Goal: Information Seeking & Learning: Check status

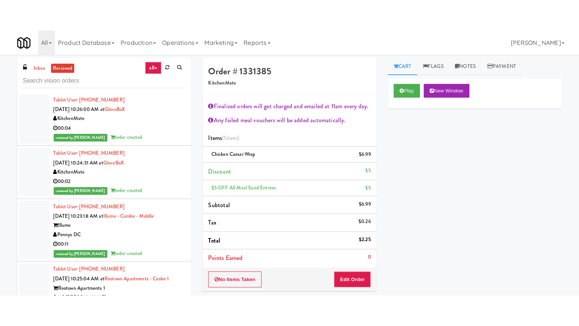
scroll to position [3720, 0]
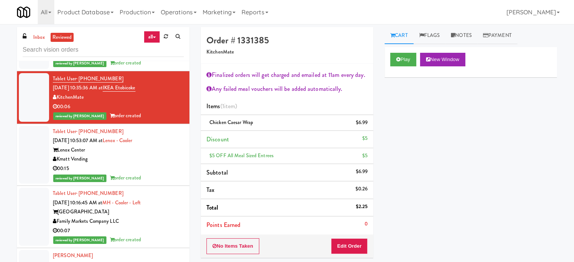
click at [166, 146] on div "Lenox Center" at bounding box center [118, 150] width 131 height 9
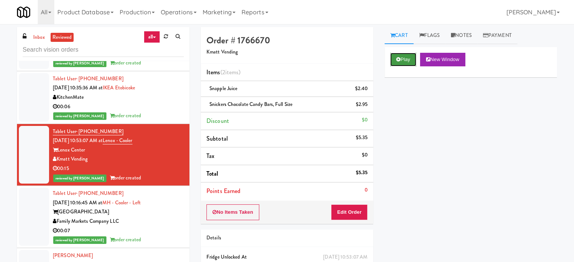
click at [410, 61] on button "Play" at bounding box center [403, 60] width 26 height 14
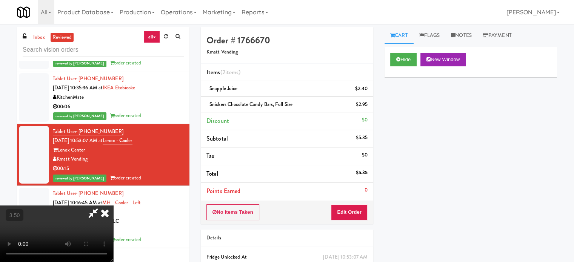
click at [113, 206] on video at bounding box center [56, 234] width 113 height 57
drag, startPoint x: 192, startPoint y: 181, endPoint x: 193, endPoint y: 177, distance: 4.1
click at [113, 206] on video at bounding box center [56, 234] width 113 height 57
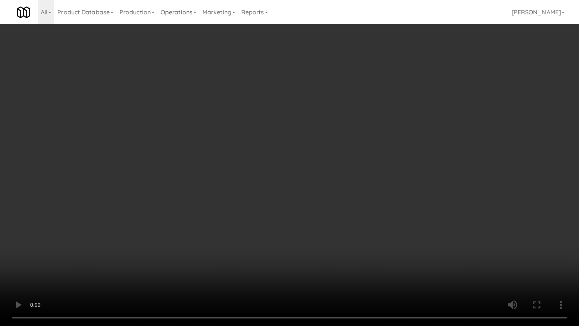
click at [242, 158] on video at bounding box center [289, 163] width 579 height 326
click at [247, 139] on video at bounding box center [289, 163] width 579 height 326
click at [246, 127] on video at bounding box center [289, 163] width 579 height 326
click at [252, 91] on video at bounding box center [289, 163] width 579 height 326
drag, startPoint x: 255, startPoint y: 89, endPoint x: 270, endPoint y: 83, distance: 16.4
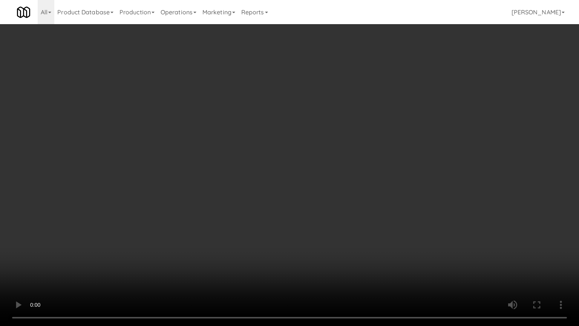
click at [255, 89] on video at bounding box center [289, 163] width 579 height 326
click at [252, 63] on video at bounding box center [289, 163] width 579 height 326
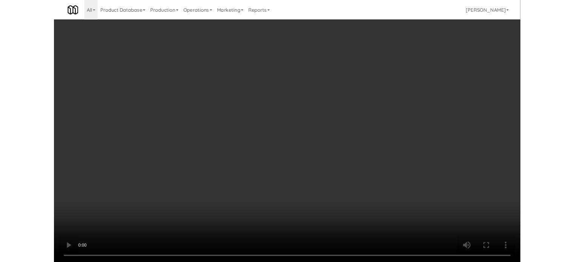
scroll to position [3720, 0]
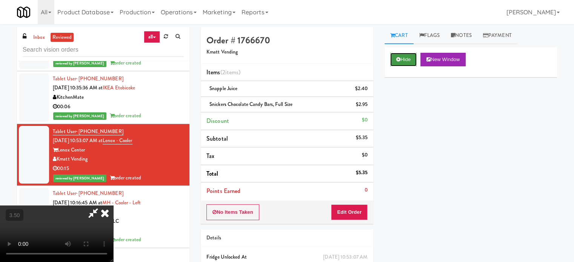
click at [404, 61] on button "Hide" at bounding box center [403, 60] width 26 height 14
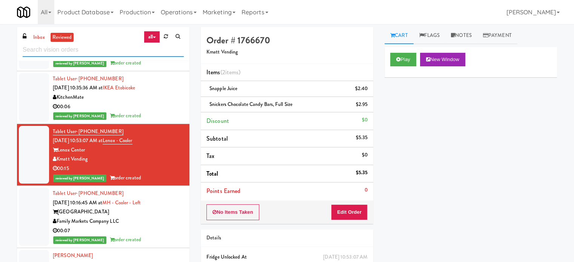
click at [101, 48] on input "text" at bounding box center [103, 50] width 161 height 14
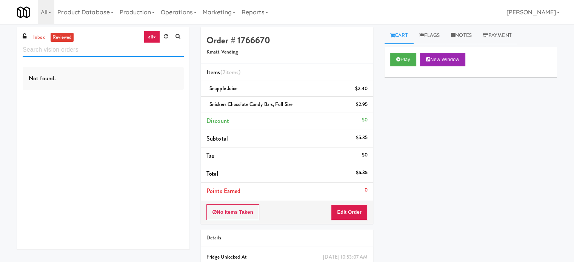
scroll to position [0, 0]
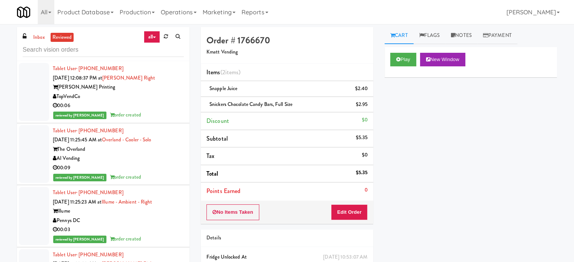
click at [169, 103] on div "00:06" at bounding box center [118, 105] width 131 height 9
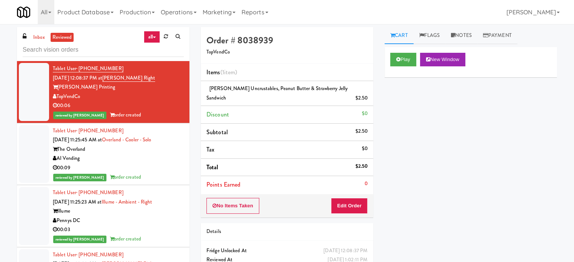
drag, startPoint x: 163, startPoint y: 167, endPoint x: 171, endPoint y: 155, distance: 14.6
click at [163, 169] on div "00:09" at bounding box center [118, 167] width 131 height 9
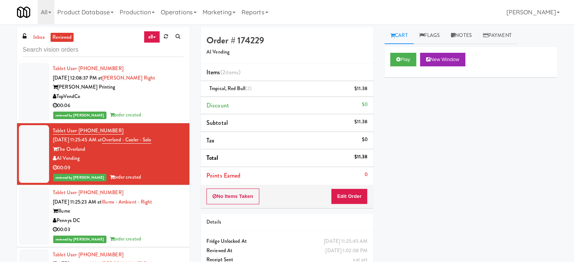
click at [169, 224] on div "Pennys DC" at bounding box center [118, 220] width 131 height 9
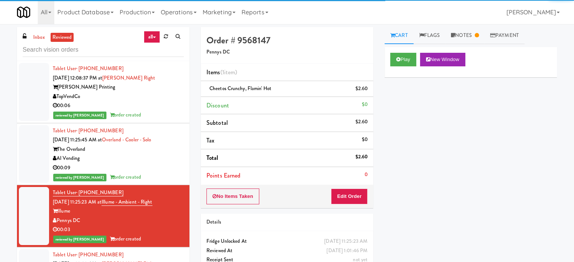
scroll to position [189, 0]
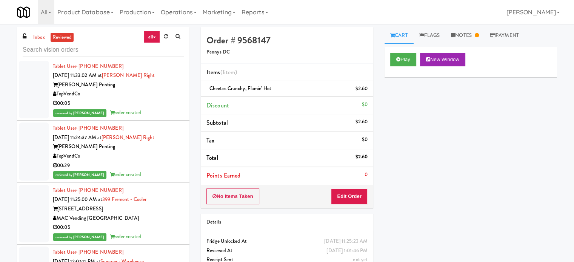
click at [164, 103] on div "00:05" at bounding box center [118, 103] width 131 height 9
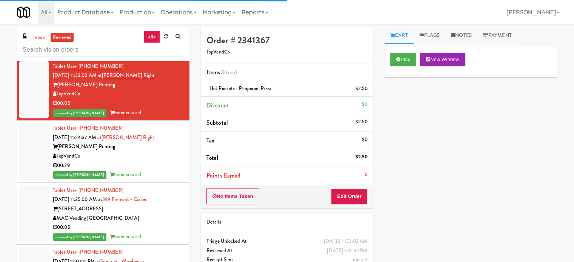
click at [169, 139] on div "Tablet User · (470) 418-9696 [DATE] 11:24:37 AM at [PERSON_NAME] Right [PERSON_…" at bounding box center [118, 152] width 131 height 56
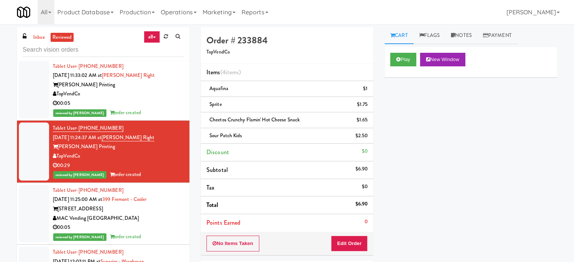
click at [154, 227] on div "00:05" at bounding box center [118, 227] width 131 height 9
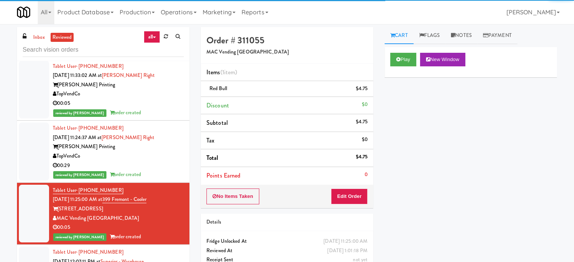
scroll to position [377, 0]
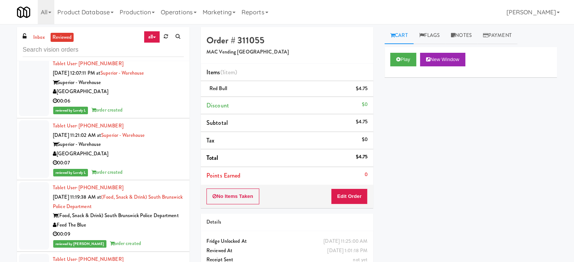
drag, startPoint x: 164, startPoint y: 106, endPoint x: 168, endPoint y: 110, distance: 6.0
click at [164, 106] on div "Tablet User · (903) 736-7762 [DATE] 12:07:11 PM at [GEOGRAPHIC_DATA] 00:06 revi…" at bounding box center [118, 87] width 131 height 56
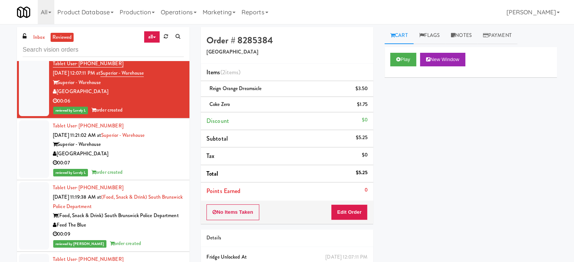
click at [144, 161] on div "00:07" at bounding box center [118, 162] width 131 height 9
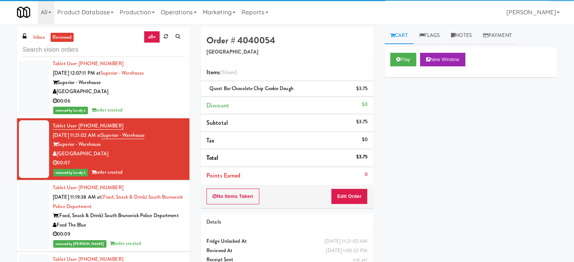
click at [150, 230] on div "Feed The Blue" at bounding box center [118, 225] width 131 height 9
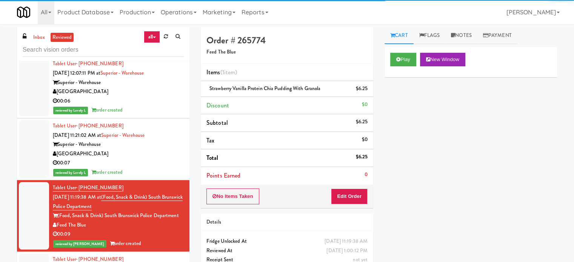
click at [157, 169] on div "reviewed by Lovely L order created" at bounding box center [118, 172] width 131 height 9
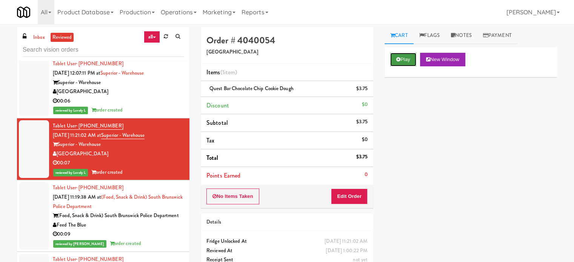
click at [397, 63] on button "Play" at bounding box center [403, 60] width 26 height 14
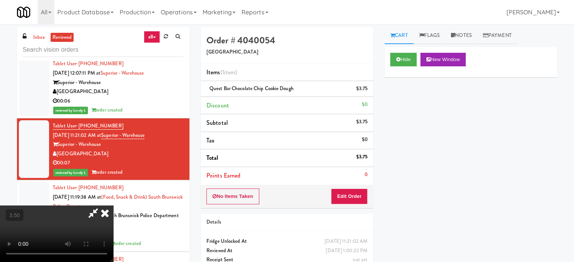
click at [113, 206] on video at bounding box center [56, 234] width 113 height 57
drag, startPoint x: 233, startPoint y: 121, endPoint x: 245, endPoint y: 141, distance: 23.2
click at [113, 206] on video at bounding box center [56, 234] width 113 height 57
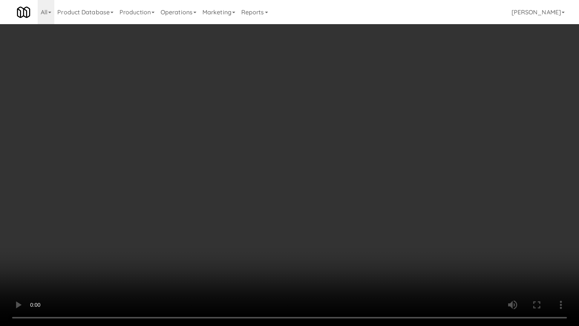
click at [247, 132] on video at bounding box center [289, 163] width 579 height 326
click at [236, 147] on video at bounding box center [289, 163] width 579 height 326
click at [249, 140] on video at bounding box center [289, 163] width 579 height 326
click at [255, 142] on video at bounding box center [289, 163] width 579 height 326
click at [290, 144] on video at bounding box center [289, 163] width 579 height 326
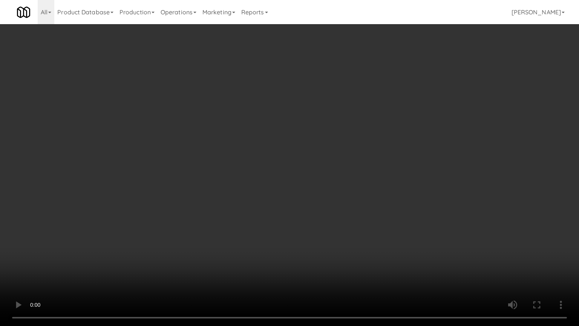
click at [290, 143] on video at bounding box center [289, 163] width 579 height 326
click at [292, 143] on video at bounding box center [289, 163] width 579 height 326
click at [294, 142] on video at bounding box center [289, 163] width 579 height 326
drag, startPoint x: 294, startPoint y: 142, endPoint x: 356, endPoint y: 69, distance: 95.8
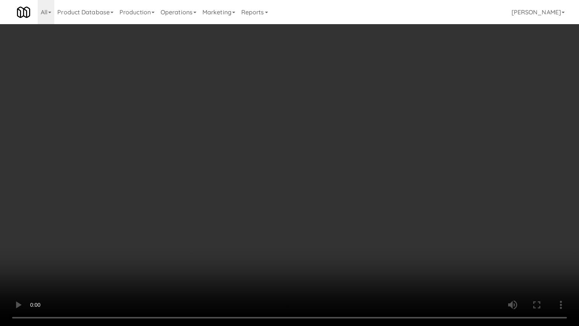
click at [295, 141] on video at bounding box center [289, 163] width 579 height 326
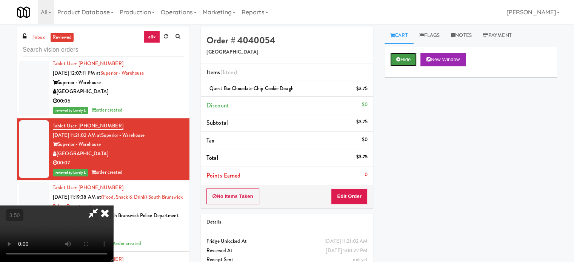
click at [404, 55] on button "Hide" at bounding box center [403, 60] width 26 height 14
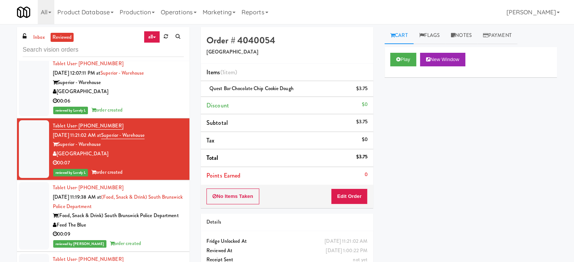
click at [133, 239] on div "00:09" at bounding box center [118, 234] width 131 height 9
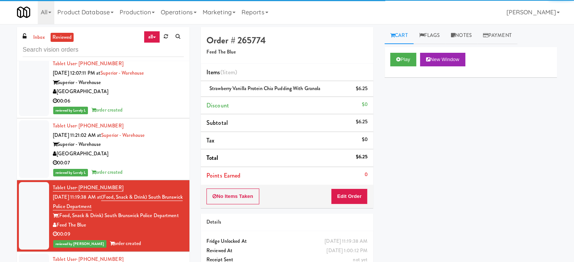
scroll to position [754, 0]
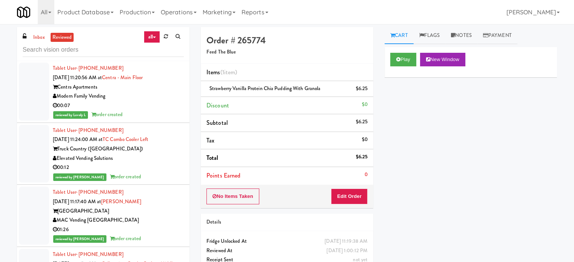
click at [169, 110] on div "00:07" at bounding box center [118, 105] width 131 height 9
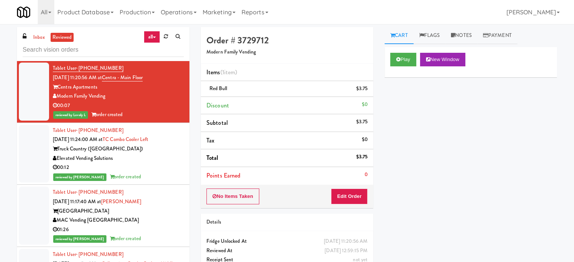
click at [180, 61] on li "Tablet User · (914) 563-6020 [DATE] 11:32:28 AM at Gallery 64 - Combo Cooler - …" at bounding box center [103, 30] width 172 height 62
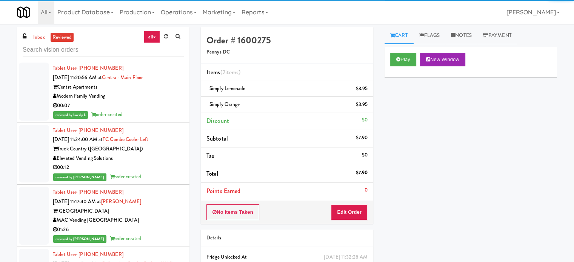
drag, startPoint x: 174, startPoint y: 178, endPoint x: 173, endPoint y: 183, distance: 4.3
click at [173, 182] on div "Tablet User · (262) 989-9326 [DATE] 11:24:00 AM at TC Combo Cooler Left Truck C…" at bounding box center [118, 154] width 131 height 56
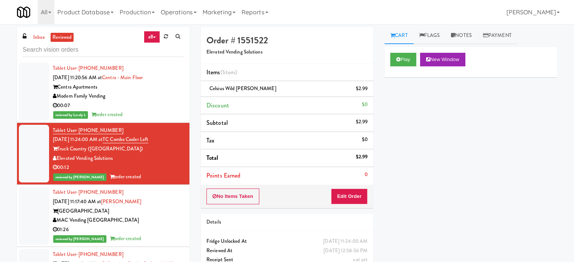
click at [174, 101] on div "Modern Family Vending" at bounding box center [118, 96] width 131 height 9
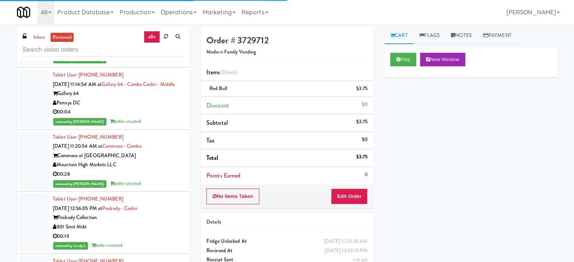
scroll to position [943, 0]
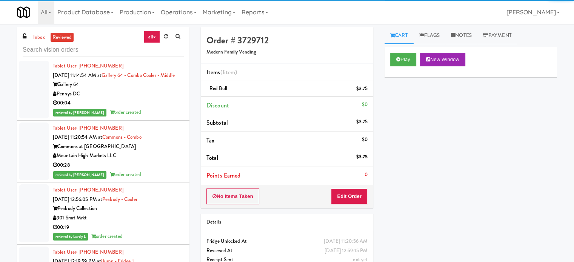
click at [167, 99] on div "Pennys DC" at bounding box center [118, 93] width 131 height 9
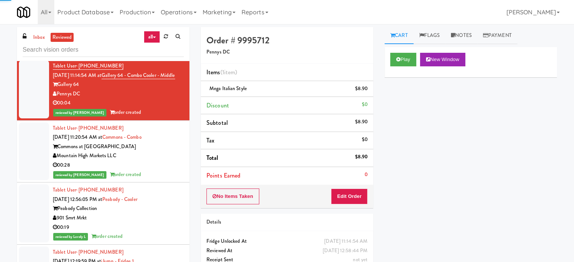
click at [157, 180] on div "reviewed by [PERSON_NAME] order created" at bounding box center [118, 174] width 131 height 9
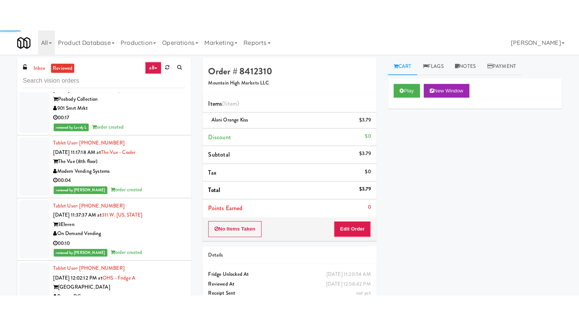
scroll to position [1509, 0]
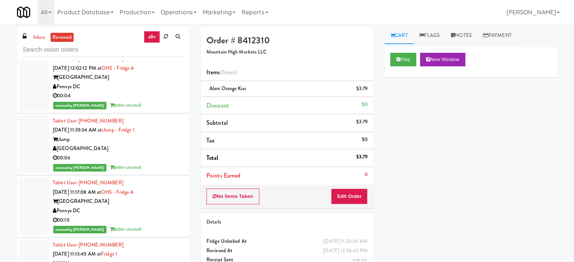
click at [160, 48] on div "reviewed by [PERSON_NAME] order created" at bounding box center [118, 42] width 131 height 9
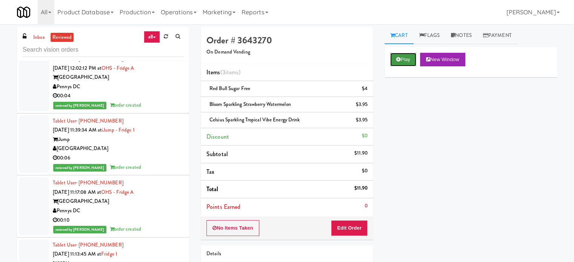
click at [410, 63] on button "Play" at bounding box center [403, 60] width 26 height 14
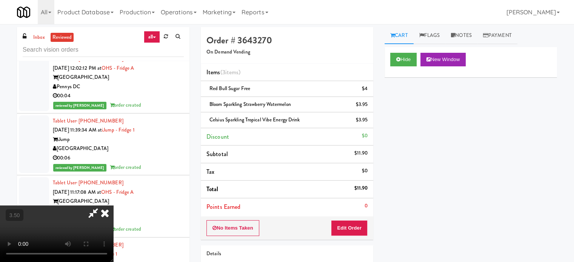
click at [113, 206] on video at bounding box center [56, 234] width 113 height 57
drag, startPoint x: 161, startPoint y: 176, endPoint x: 165, endPoint y: 170, distance: 6.7
click at [113, 206] on video at bounding box center [56, 234] width 113 height 57
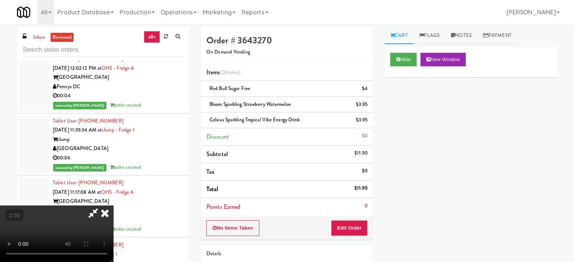
click at [113, 206] on video at bounding box center [56, 234] width 113 height 57
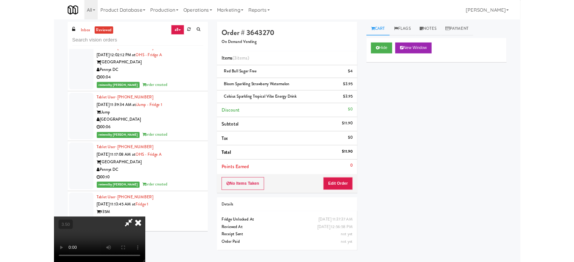
scroll to position [1499, 0]
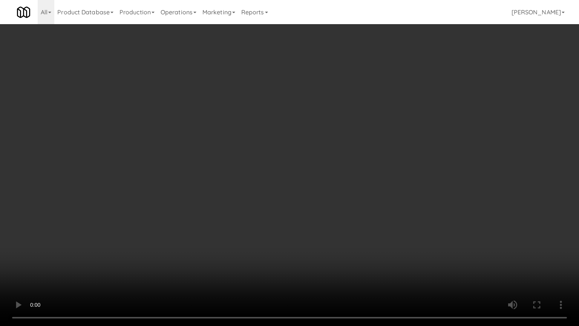
drag, startPoint x: 221, startPoint y: 182, endPoint x: 257, endPoint y: 157, distance: 44.2
click at [222, 181] on video at bounding box center [289, 163] width 579 height 326
click at [258, 160] on video at bounding box center [289, 163] width 579 height 326
click at [259, 160] on video at bounding box center [289, 163] width 579 height 326
click at [267, 164] on video at bounding box center [289, 163] width 579 height 326
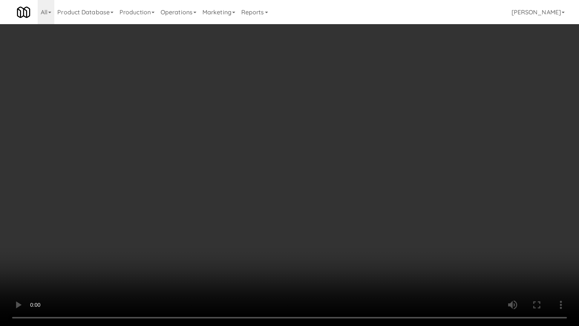
click at [267, 164] on video at bounding box center [289, 163] width 579 height 326
click at [268, 165] on video at bounding box center [289, 163] width 579 height 326
click at [269, 167] on video at bounding box center [289, 163] width 579 height 326
click at [270, 167] on video at bounding box center [289, 163] width 579 height 326
drag, startPoint x: 280, startPoint y: 170, endPoint x: 328, endPoint y: 170, distance: 48.3
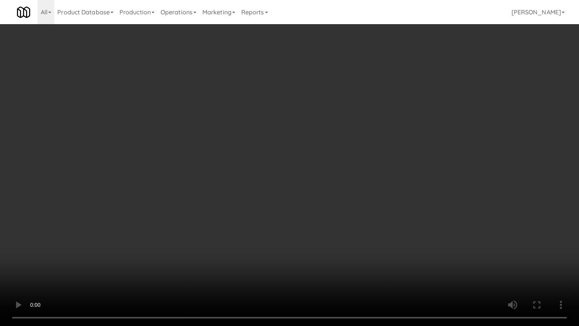
click at [284, 171] on video at bounding box center [289, 163] width 579 height 326
click at [326, 171] on video at bounding box center [289, 163] width 579 height 326
click at [330, 170] on video at bounding box center [289, 163] width 579 height 326
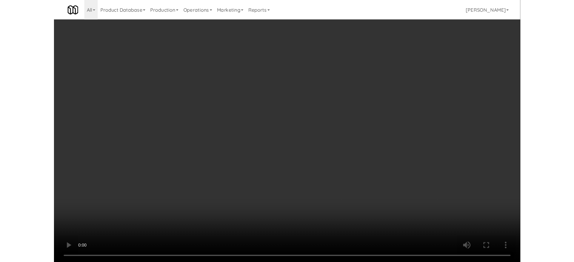
scroll to position [1509, 0]
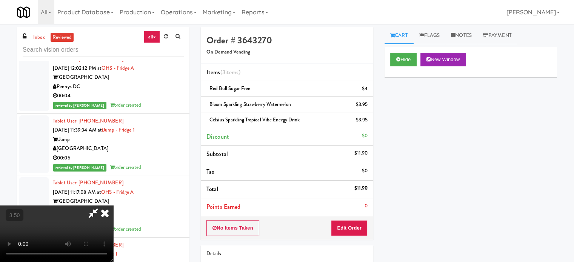
click at [113, 206] on icon at bounding box center [105, 213] width 17 height 15
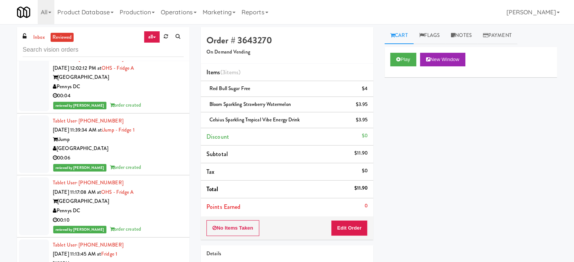
click at [149, 101] on div "00:04" at bounding box center [118, 95] width 131 height 9
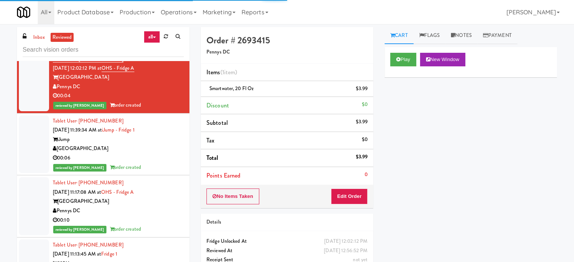
click at [161, 153] on div "[GEOGRAPHIC_DATA]" at bounding box center [118, 148] width 131 height 9
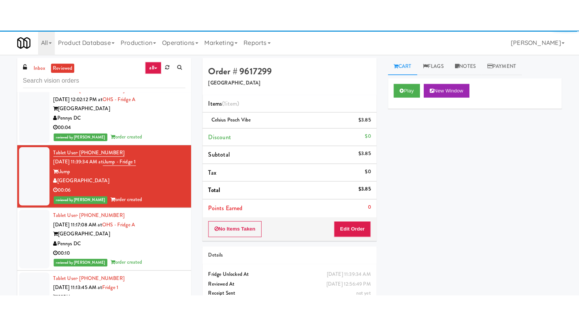
scroll to position [1697, 0]
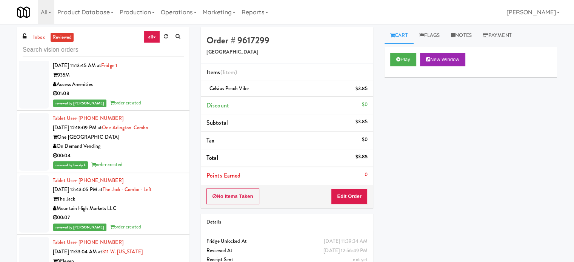
drag, startPoint x: 154, startPoint y: 78, endPoint x: 154, endPoint y: 83, distance: 4.9
click at [154, 46] on div "reviewed by [PERSON_NAME] A order created" at bounding box center [118, 40] width 131 height 9
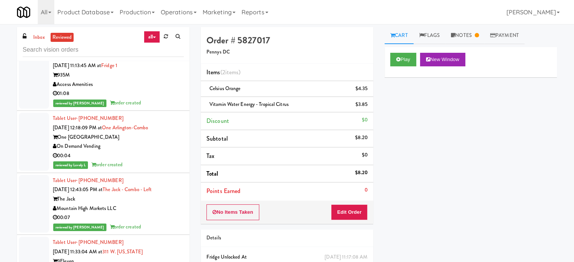
drag, startPoint x: 163, startPoint y: 133, endPoint x: 167, endPoint y: 135, distance: 4.4
click at [164, 98] on div "01:08" at bounding box center [118, 93] width 131 height 9
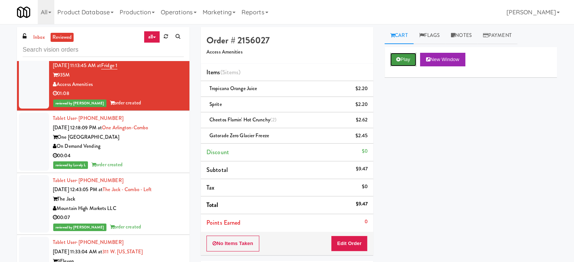
click at [413, 58] on button "Play" at bounding box center [403, 60] width 26 height 14
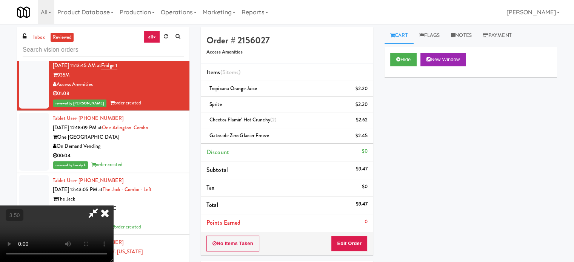
click at [113, 206] on video at bounding box center [56, 234] width 113 height 57
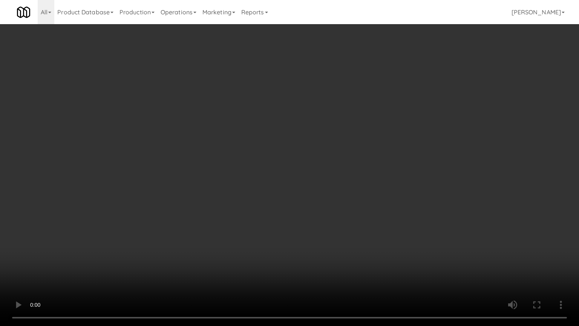
click at [274, 149] on video at bounding box center [289, 163] width 579 height 326
click at [279, 147] on video at bounding box center [289, 163] width 579 height 326
click at [280, 148] on video at bounding box center [289, 163] width 579 height 326
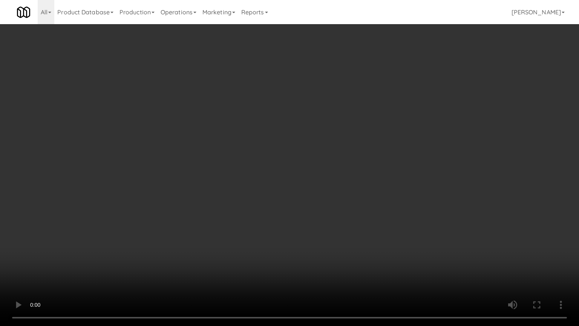
click at [299, 150] on video at bounding box center [289, 163] width 579 height 326
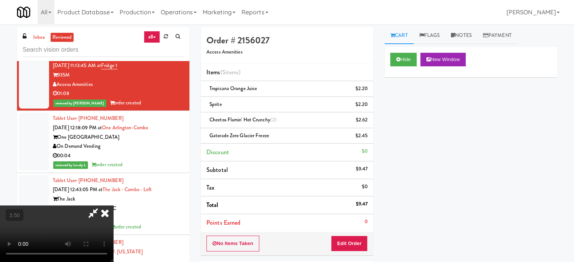
click at [113, 206] on video at bounding box center [56, 234] width 113 height 57
drag, startPoint x: 207, startPoint y: 127, endPoint x: 214, endPoint y: 164, distance: 38.3
click at [113, 206] on video at bounding box center [56, 234] width 113 height 57
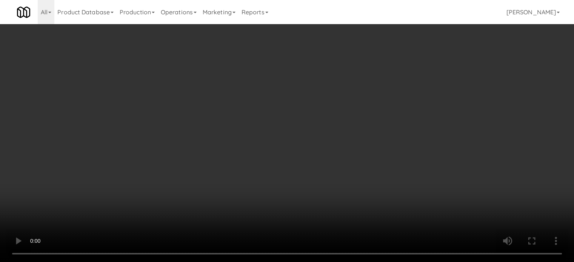
scroll to position [1688, 0]
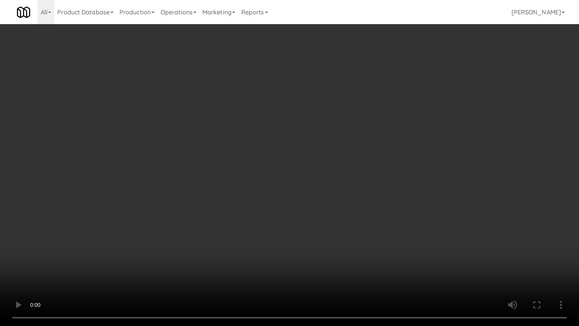
click at [238, 146] on video at bounding box center [289, 163] width 579 height 326
click at [237, 152] on video at bounding box center [289, 163] width 579 height 326
click at [253, 152] on video at bounding box center [289, 163] width 579 height 326
click at [264, 145] on video at bounding box center [289, 163] width 579 height 326
click at [265, 146] on video at bounding box center [289, 163] width 579 height 326
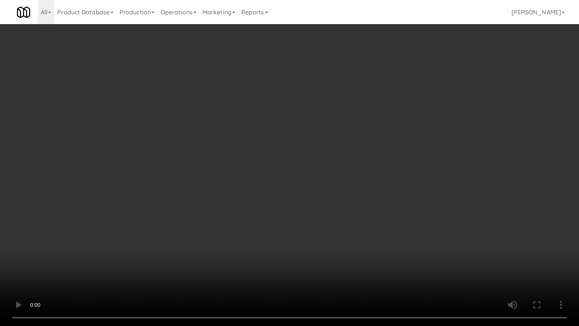
click at [267, 145] on video at bounding box center [289, 163] width 579 height 326
click at [274, 143] on video at bounding box center [289, 163] width 579 height 326
click at [284, 141] on video at bounding box center [289, 163] width 579 height 326
drag, startPoint x: 285, startPoint y: 140, endPoint x: 341, endPoint y: 55, distance: 101.8
click at [286, 138] on video at bounding box center [289, 163] width 579 height 326
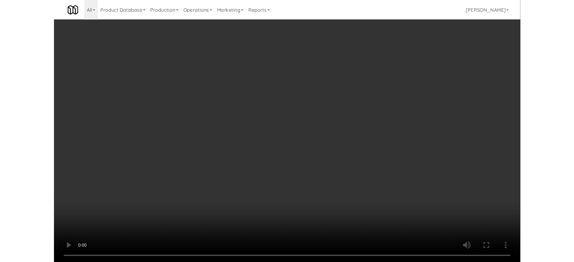
scroll to position [1697, 0]
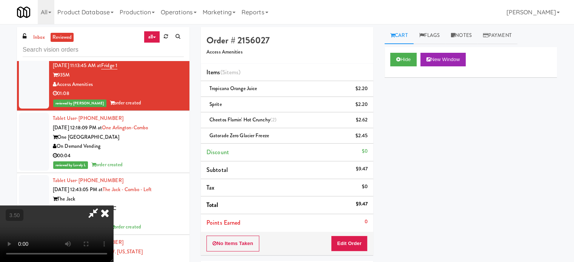
click at [113, 206] on icon at bounding box center [105, 213] width 17 height 15
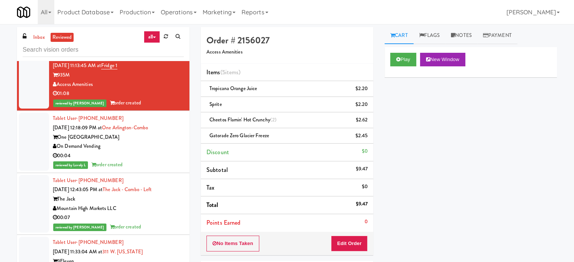
drag, startPoint x: 157, startPoint y: 193, endPoint x: 211, endPoint y: 170, distance: 58.8
click at [158, 161] on div "00:04" at bounding box center [118, 155] width 131 height 9
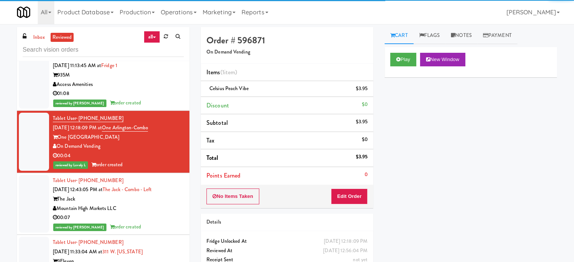
drag, startPoint x: 158, startPoint y: 249, endPoint x: 241, endPoint y: 182, distance: 106.5
click at [159, 213] on div "Mountain High Markets LLC" at bounding box center [118, 208] width 131 height 9
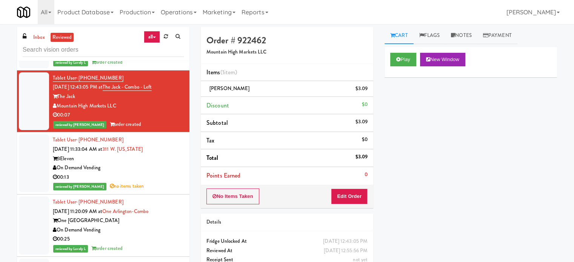
scroll to position [1865, 0]
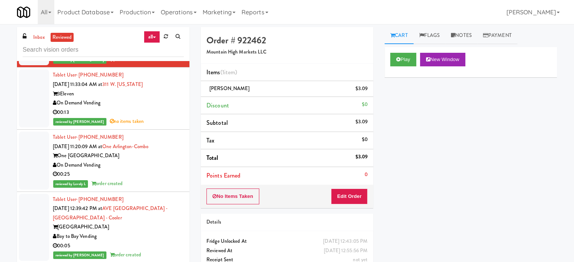
click at [163, 189] on div "reviewed by Lovely L order created" at bounding box center [118, 183] width 131 height 9
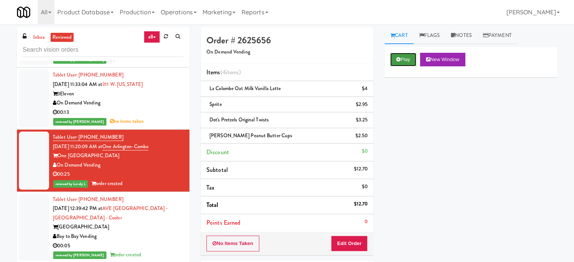
click at [409, 57] on button "Play" at bounding box center [403, 60] width 26 height 14
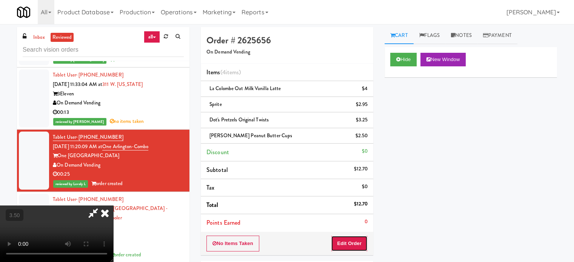
click at [357, 236] on button "Edit Order" at bounding box center [349, 244] width 37 height 16
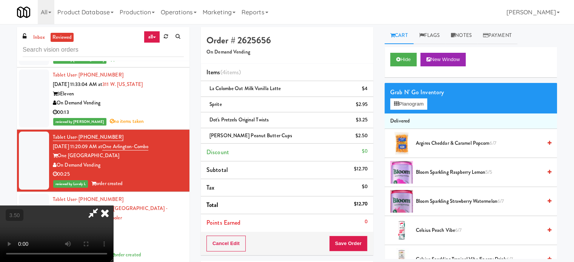
click at [113, 206] on video at bounding box center [56, 234] width 113 height 57
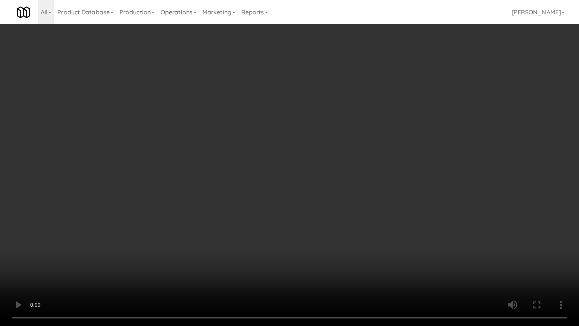
click at [257, 153] on video at bounding box center [289, 163] width 579 height 326
click at [264, 150] on video at bounding box center [289, 163] width 579 height 326
click at [272, 143] on video at bounding box center [289, 163] width 579 height 326
click at [285, 139] on video at bounding box center [289, 163] width 579 height 326
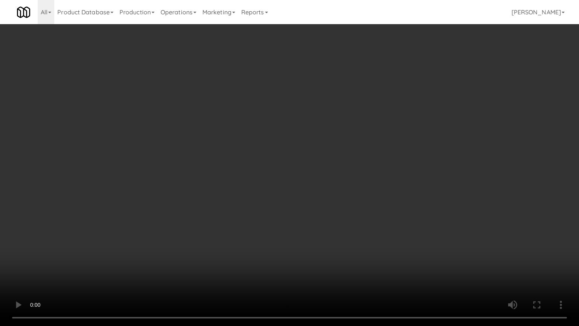
click at [293, 134] on video at bounding box center [289, 163] width 579 height 326
click at [317, 118] on video at bounding box center [289, 163] width 579 height 326
click at [330, 109] on video at bounding box center [289, 163] width 579 height 326
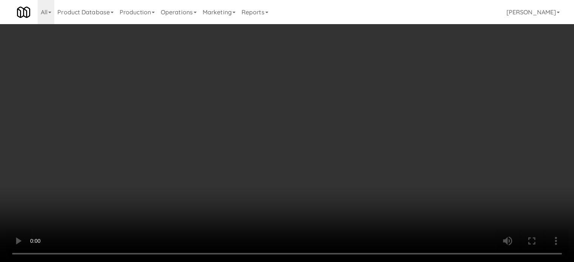
scroll to position [1865, 0]
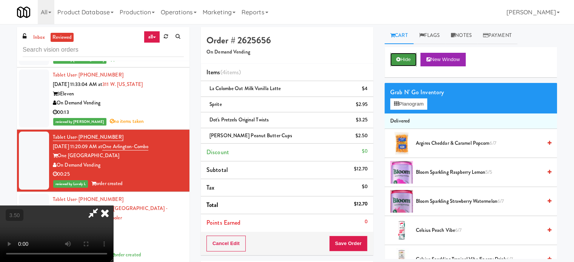
click at [401, 63] on button "Hide" at bounding box center [403, 60] width 26 height 14
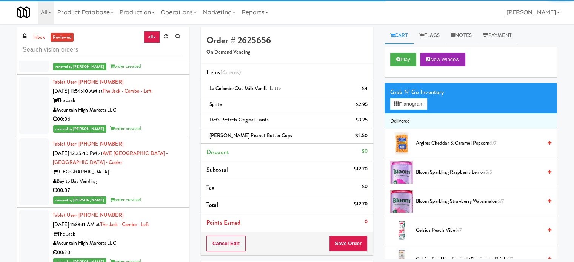
click at [162, 71] on div "reviewed by [PERSON_NAME] order created" at bounding box center [118, 66] width 131 height 9
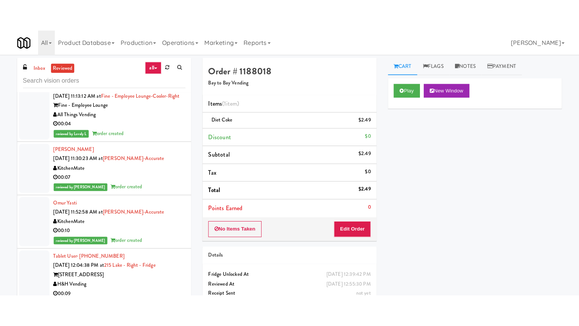
scroll to position [4694, 0]
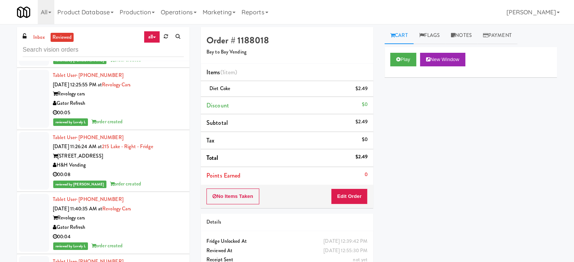
click at [146, 118] on div "00:05" at bounding box center [118, 112] width 131 height 9
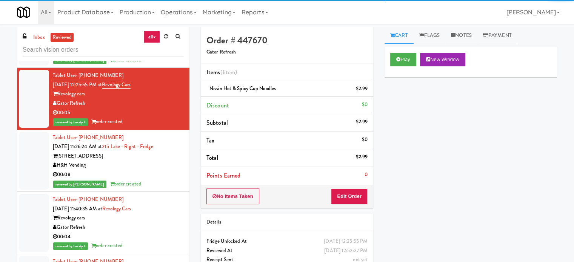
click at [155, 65] on div "reviewed by [PERSON_NAME] order created" at bounding box center [118, 59] width 131 height 9
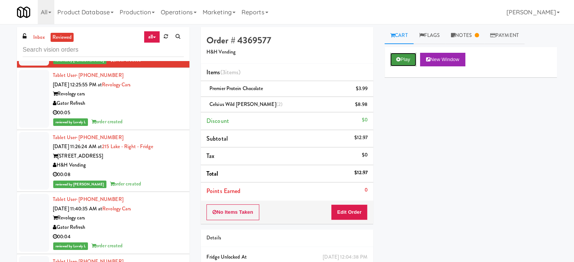
click at [405, 57] on button "Play" at bounding box center [403, 60] width 26 height 14
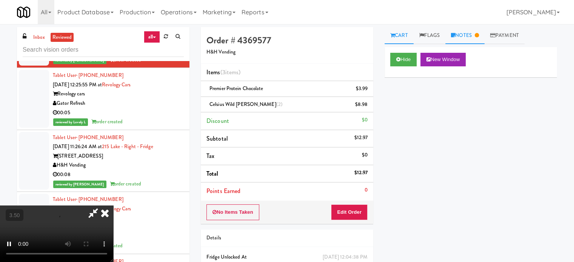
click at [472, 38] on link "Notes" at bounding box center [464, 35] width 39 height 17
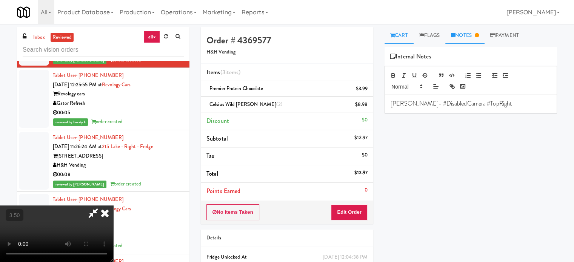
click at [404, 35] on link "Cart" at bounding box center [398, 35] width 29 height 17
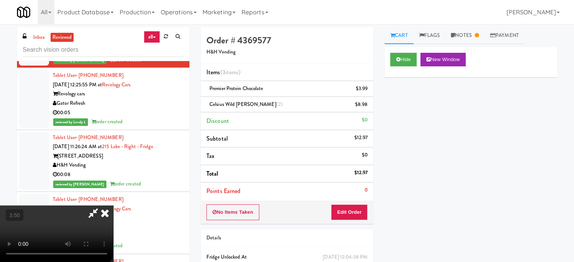
drag, startPoint x: 166, startPoint y: 201, endPoint x: 167, endPoint y: 193, distance: 8.3
click at [113, 206] on video at bounding box center [56, 234] width 113 height 57
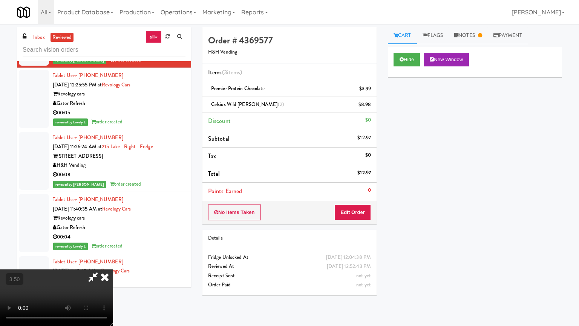
click at [113, 262] on video at bounding box center [56, 297] width 113 height 57
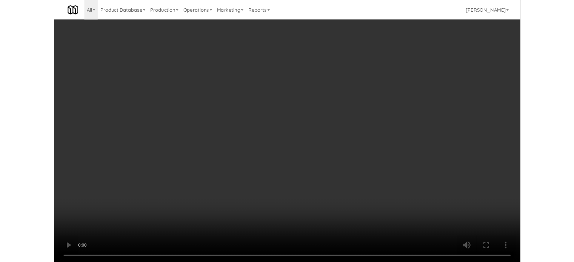
scroll to position [4685, 0]
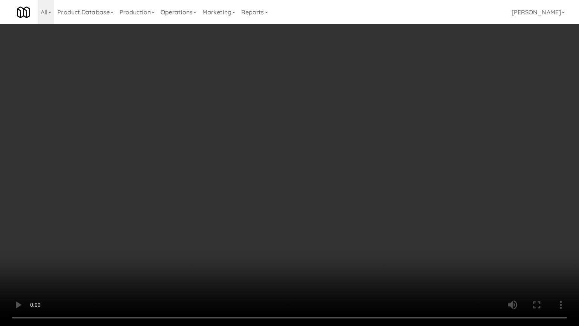
drag, startPoint x: 139, startPoint y: 201, endPoint x: 148, endPoint y: 189, distance: 14.8
click at [140, 200] on video at bounding box center [289, 163] width 579 height 326
click at [200, 147] on video at bounding box center [289, 163] width 579 height 326
click at [209, 142] on video at bounding box center [289, 163] width 579 height 326
click at [213, 139] on video at bounding box center [289, 163] width 579 height 326
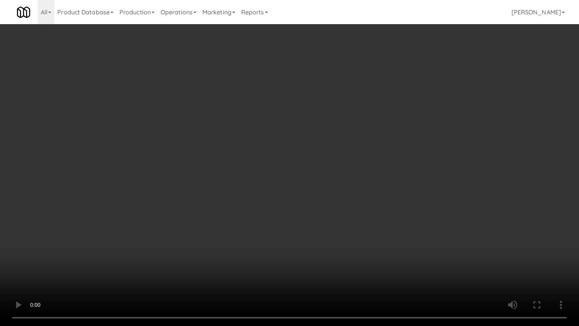
click at [214, 138] on video at bounding box center [289, 163] width 579 height 326
click at [226, 140] on video at bounding box center [289, 163] width 579 height 326
click at [292, 143] on video at bounding box center [289, 163] width 579 height 326
drag, startPoint x: 292, startPoint y: 143, endPoint x: 317, endPoint y: 131, distance: 27.3
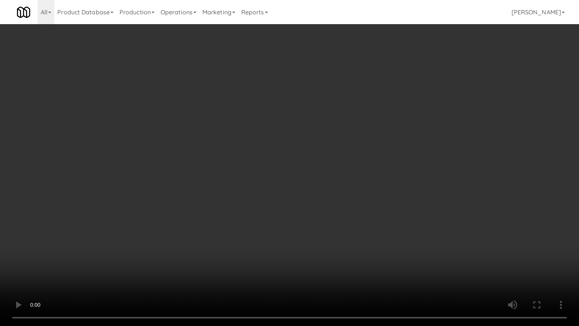
click at [295, 141] on video at bounding box center [289, 163] width 579 height 326
click at [322, 132] on video at bounding box center [289, 163] width 579 height 326
drag, startPoint x: 317, startPoint y: 135, endPoint x: 324, endPoint y: 130, distance: 8.3
click at [318, 135] on video at bounding box center [289, 163] width 579 height 326
click at [300, 143] on video at bounding box center [289, 163] width 579 height 326
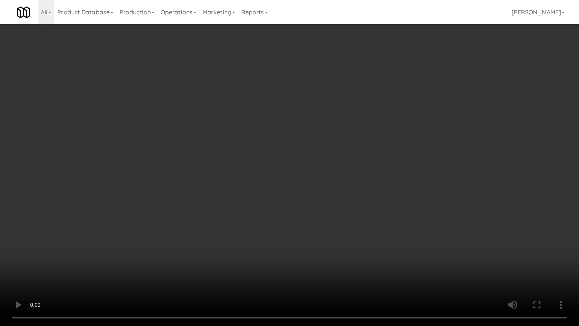
drag, startPoint x: 301, startPoint y: 143, endPoint x: 322, endPoint y: 84, distance: 62.8
click at [301, 142] on video at bounding box center [289, 163] width 579 height 326
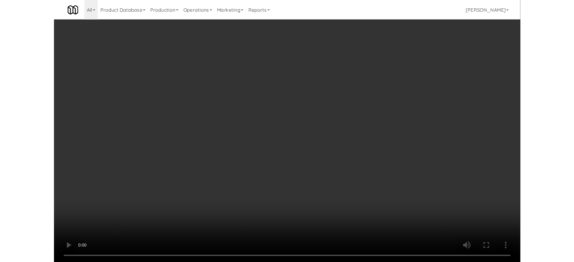
scroll to position [4694, 0]
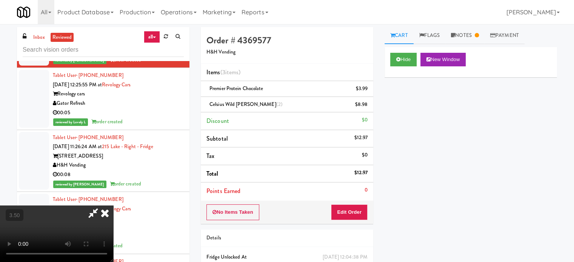
click at [113, 206] on icon at bounding box center [105, 213] width 17 height 15
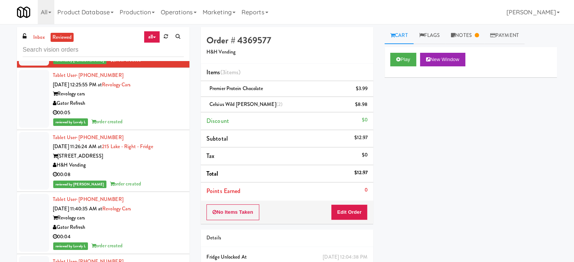
drag, startPoint x: 149, startPoint y: 194, endPoint x: 200, endPoint y: 157, distance: 63.4
click at [150, 118] on div "00:05" at bounding box center [118, 112] width 131 height 9
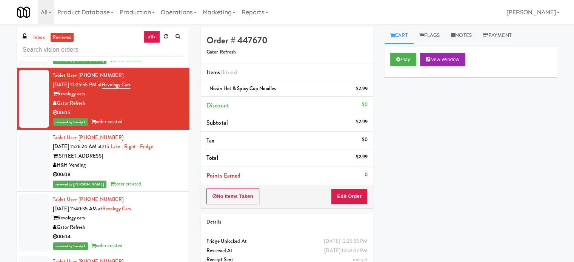
scroll to position [4783, 0]
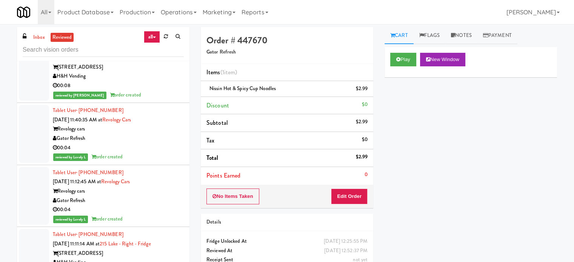
click at [171, 100] on div "reviewed by [PERSON_NAME] order created" at bounding box center [118, 95] width 131 height 9
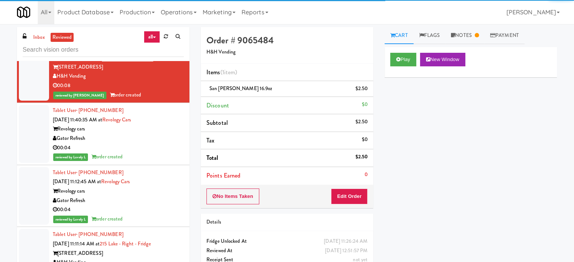
drag, startPoint x: 158, startPoint y: 230, endPoint x: 164, endPoint y: 197, distance: 33.7
click at [158, 153] on div "00:04" at bounding box center [118, 147] width 131 height 9
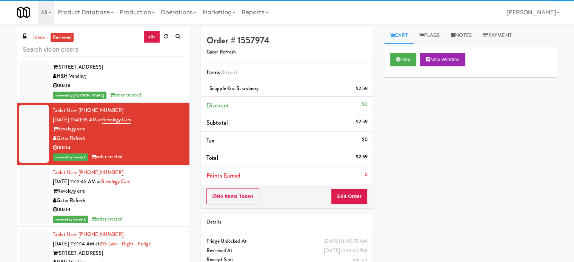
scroll to position [4972, 0]
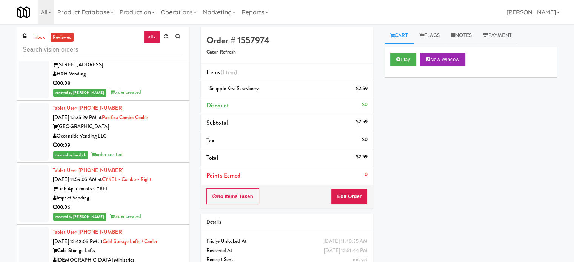
click at [166, 26] on div "00:04" at bounding box center [118, 21] width 131 height 9
click at [164, 88] on div "00:08" at bounding box center [118, 83] width 131 height 9
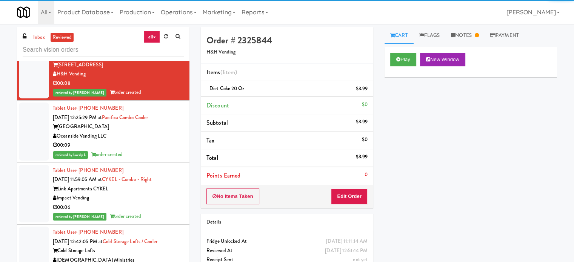
drag, startPoint x: 166, startPoint y: 209, endPoint x: 169, endPoint y: 178, distance: 31.4
click at [166, 132] on div "[GEOGRAPHIC_DATA]" at bounding box center [118, 126] width 131 height 9
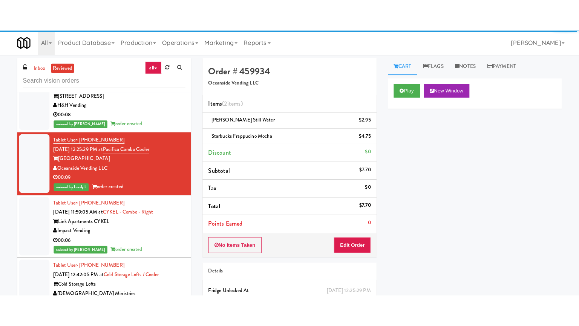
scroll to position [5160, 0]
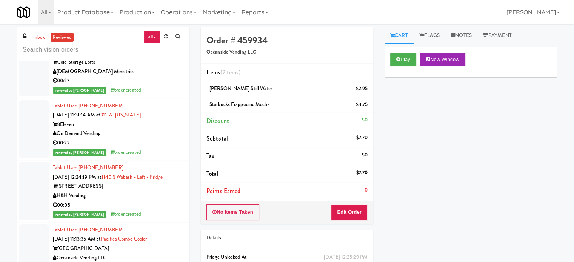
click at [163, 24] on div "00:06" at bounding box center [118, 18] width 131 height 9
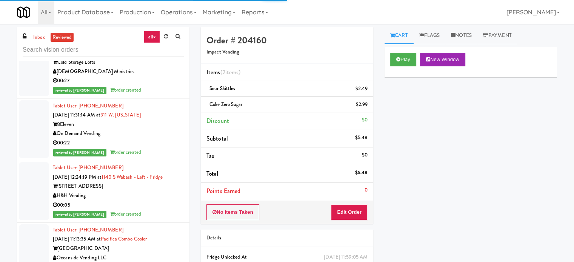
click at [166, 86] on div "00:27" at bounding box center [118, 80] width 131 height 9
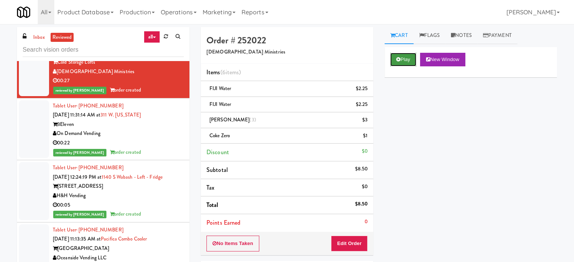
click at [413, 60] on button "Play" at bounding box center [403, 60] width 26 height 14
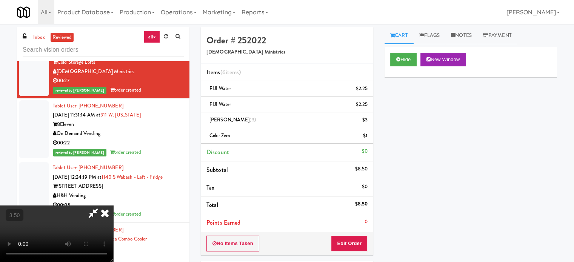
click at [113, 206] on video at bounding box center [56, 234] width 113 height 57
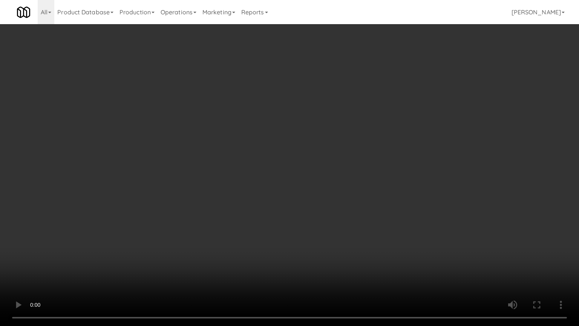
click at [253, 135] on video at bounding box center [289, 163] width 579 height 326
click at [259, 131] on video at bounding box center [289, 163] width 579 height 326
click at [264, 130] on video at bounding box center [289, 163] width 579 height 326
click at [269, 127] on video at bounding box center [289, 163] width 579 height 326
click at [302, 125] on video at bounding box center [289, 163] width 579 height 326
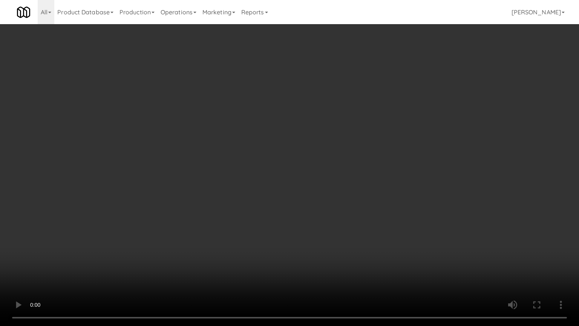
click at [302, 128] on video at bounding box center [289, 163] width 579 height 326
click at [110, 257] on video at bounding box center [289, 163] width 579 height 326
click at [192, 203] on video at bounding box center [289, 163] width 579 height 326
click at [211, 201] on video at bounding box center [289, 163] width 579 height 326
click at [245, 196] on video at bounding box center [289, 163] width 579 height 326
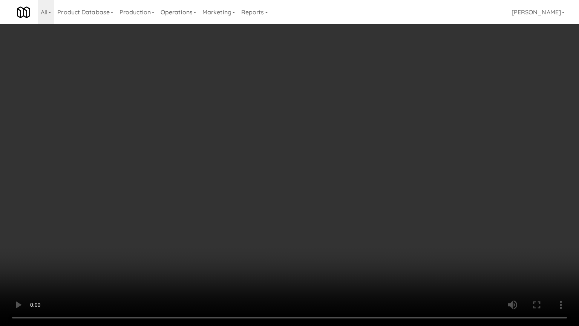
drag, startPoint x: 244, startPoint y: 196, endPoint x: 270, endPoint y: 182, distance: 28.7
click at [245, 196] on video at bounding box center [289, 163] width 579 height 326
click at [273, 184] on video at bounding box center [289, 163] width 579 height 326
click at [278, 187] on video at bounding box center [289, 163] width 579 height 326
click at [290, 180] on video at bounding box center [289, 163] width 579 height 326
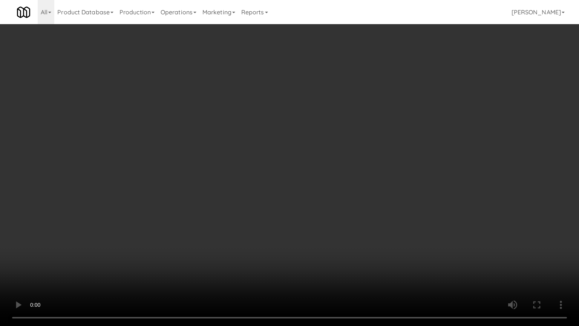
click at [296, 178] on video at bounding box center [289, 163] width 579 height 326
click at [300, 179] on video at bounding box center [289, 163] width 579 height 326
click at [303, 176] on video at bounding box center [289, 163] width 579 height 326
click at [307, 180] on video at bounding box center [289, 163] width 579 height 326
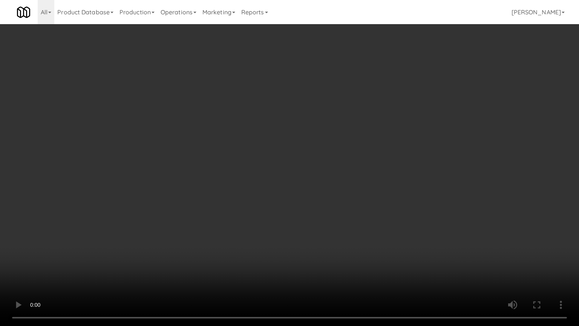
click at [307, 180] on video at bounding box center [289, 163] width 579 height 326
click at [313, 178] on video at bounding box center [289, 163] width 579 height 326
click at [308, 180] on video at bounding box center [289, 163] width 579 height 326
click at [310, 184] on video at bounding box center [289, 163] width 579 height 326
click at [320, 180] on video at bounding box center [289, 163] width 579 height 326
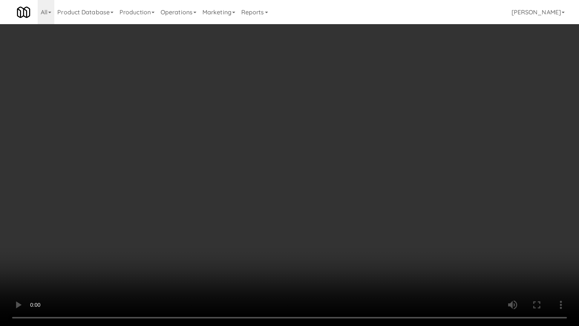
click at [320, 180] on video at bounding box center [289, 163] width 579 height 326
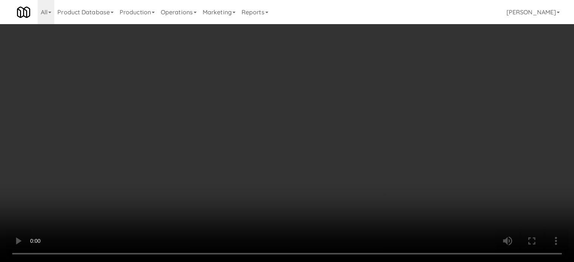
scroll to position [5160, 0]
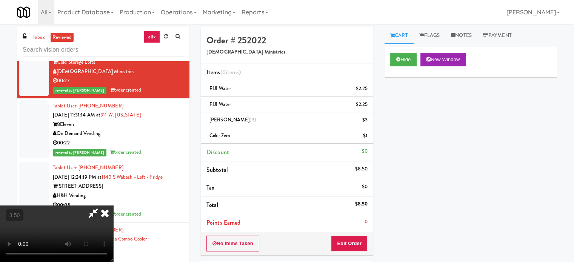
click at [102, 206] on icon at bounding box center [92, 213] width 17 height 15
click at [113, 206] on icon at bounding box center [105, 213] width 17 height 15
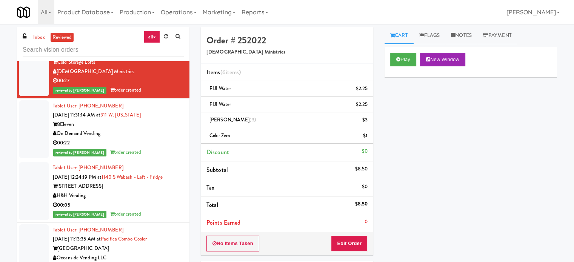
drag, startPoint x: 166, startPoint y: 213, endPoint x: 170, endPoint y: 167, distance: 46.3
click at [166, 138] on div "On Demand Vending" at bounding box center [118, 133] width 131 height 9
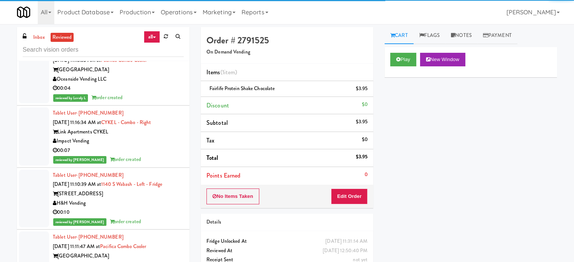
scroll to position [5349, 0]
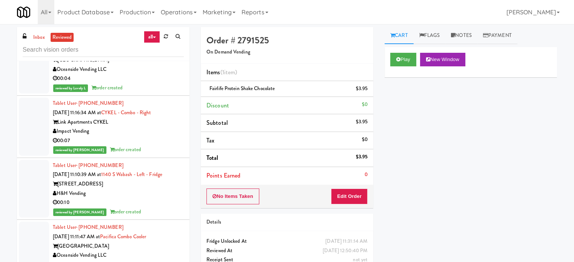
click at [155, 12] on div "H&H Vending" at bounding box center [118, 7] width 131 height 9
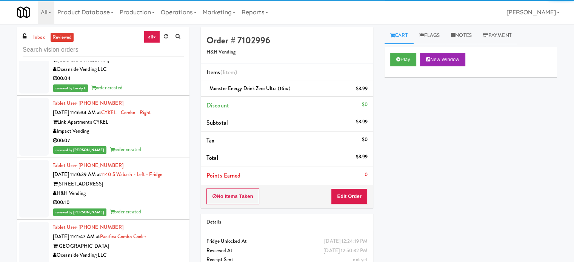
click at [164, 93] on div "reviewed by Lovely L order created" at bounding box center [118, 87] width 131 height 9
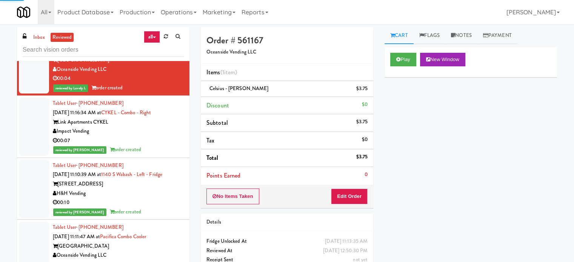
click at [164, 136] on div "Impact Vending" at bounding box center [118, 131] width 131 height 9
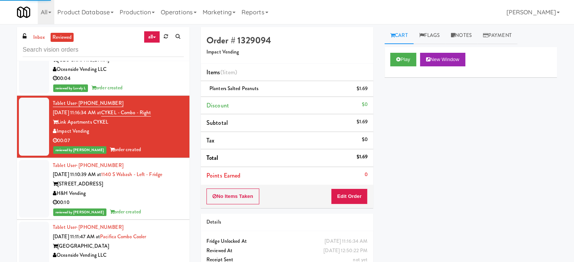
scroll to position [5537, 0]
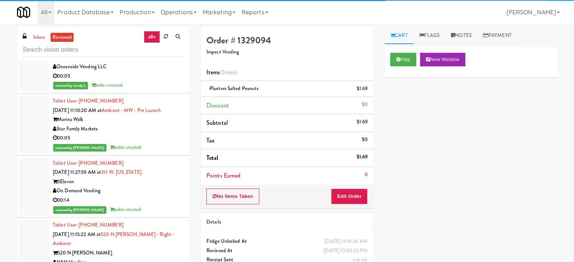
click at [169, 19] on div "00:10" at bounding box center [118, 13] width 131 height 9
click at [161, 90] on div "reviewed by Lovely L order created" at bounding box center [118, 85] width 131 height 9
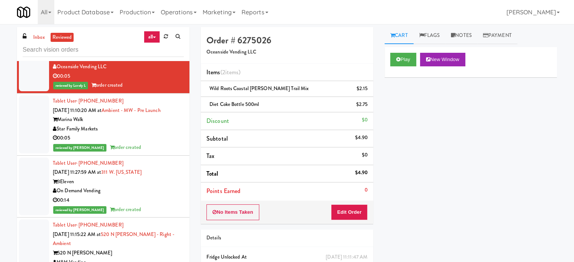
click at [150, 143] on div "00:05" at bounding box center [118, 138] width 131 height 9
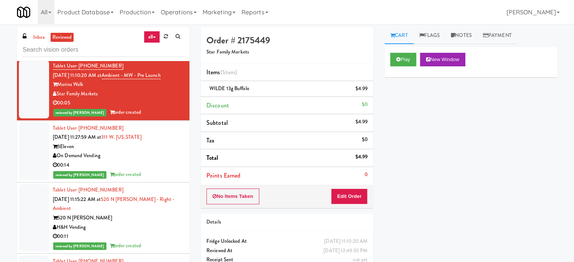
scroll to position [5627, 0]
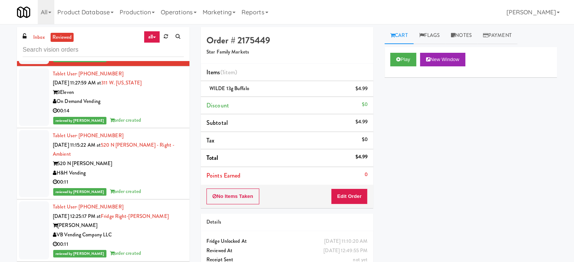
drag, startPoint x: 164, startPoint y: 187, endPoint x: 169, endPoint y: 183, distance: 5.9
click at [166, 116] on div "00:14" at bounding box center [118, 110] width 131 height 9
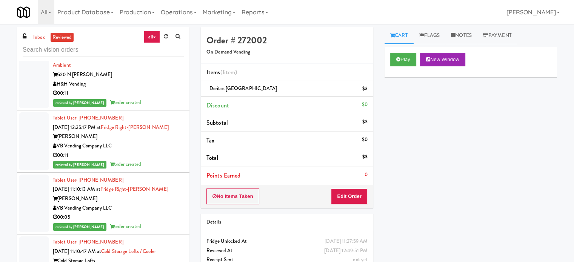
scroll to position [5748, 0]
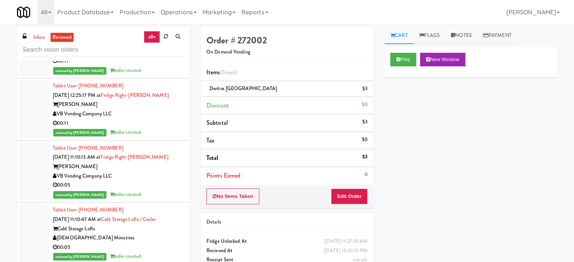
click at [163, 66] on div "00:11" at bounding box center [118, 61] width 131 height 9
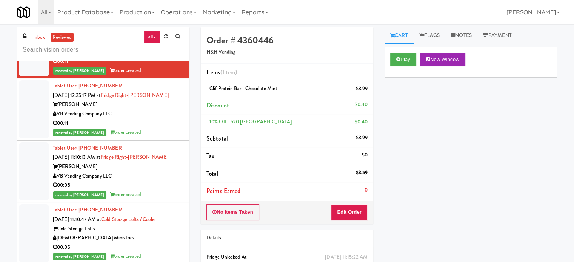
click at [164, 128] on div "00:11" at bounding box center [118, 123] width 131 height 9
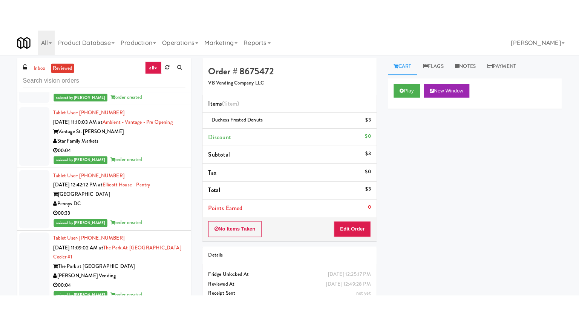
scroll to position [5967, 0]
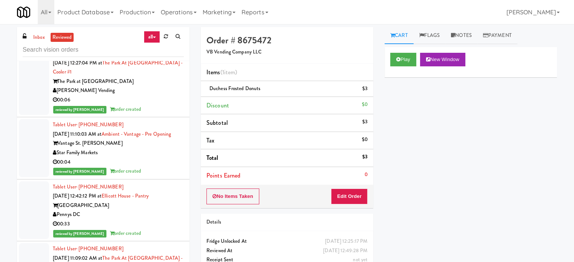
click at [155, 34] on div "00:05" at bounding box center [118, 28] width 131 height 9
click at [409, 57] on button "Play" at bounding box center [403, 60] width 26 height 14
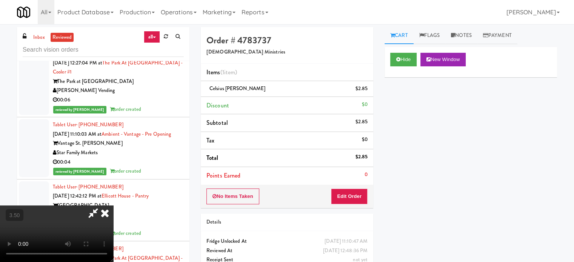
drag, startPoint x: 229, startPoint y: 177, endPoint x: 227, endPoint y: 174, distance: 3.9
click at [113, 206] on video at bounding box center [56, 234] width 113 height 57
drag, startPoint x: 222, startPoint y: 167, endPoint x: 223, endPoint y: 192, distance: 24.2
click at [113, 206] on video at bounding box center [56, 234] width 113 height 57
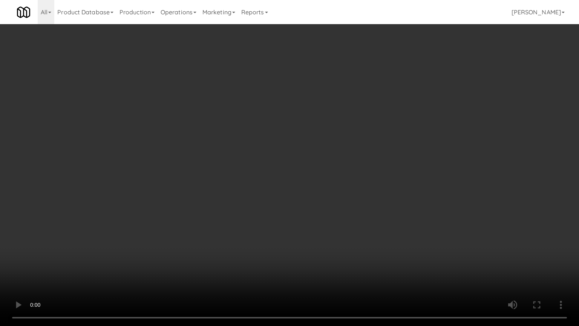
click at [226, 187] on video at bounding box center [289, 163] width 579 height 326
click at [245, 175] on video at bounding box center [289, 163] width 579 height 326
click at [299, 182] on video at bounding box center [289, 163] width 579 height 326
click at [266, 184] on video at bounding box center [289, 163] width 579 height 326
click at [299, 189] on video at bounding box center [289, 163] width 579 height 326
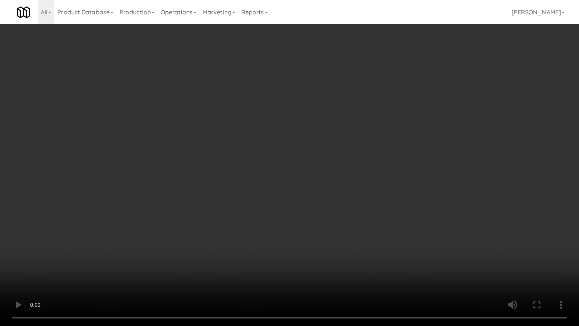
click at [280, 184] on video at bounding box center [289, 163] width 579 height 326
click at [272, 167] on video at bounding box center [289, 163] width 579 height 326
click at [273, 164] on video at bounding box center [289, 163] width 579 height 326
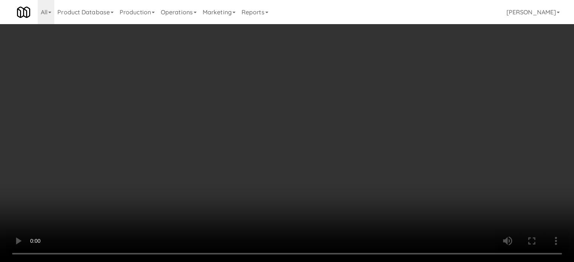
scroll to position [5967, 0]
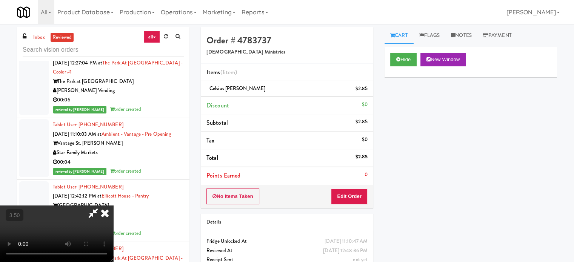
click at [113, 206] on icon at bounding box center [105, 213] width 17 height 15
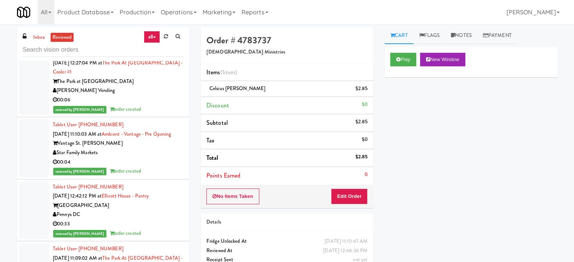
click at [173, 95] on div "[PERSON_NAME] Vending" at bounding box center [118, 90] width 131 height 9
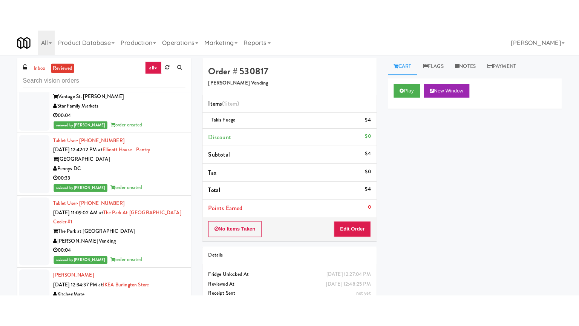
scroll to position [6067, 0]
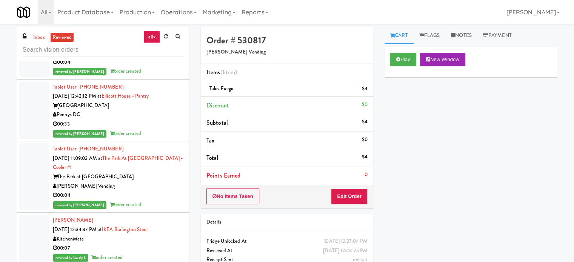
click at [163, 58] on div "Star Family Markets" at bounding box center [118, 52] width 131 height 9
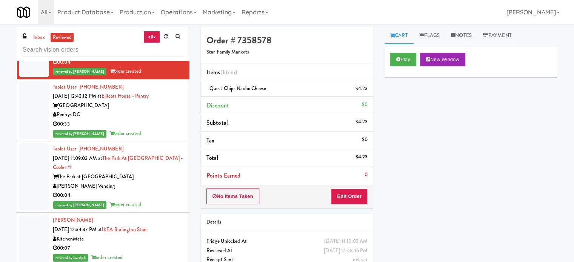
click at [160, 129] on div "00:33" at bounding box center [118, 124] width 131 height 9
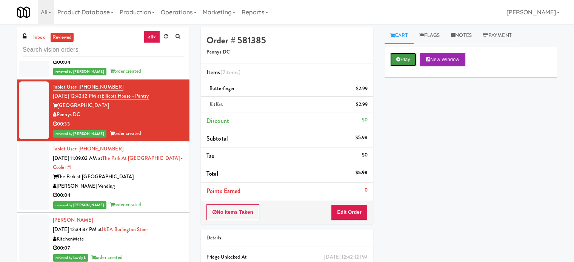
click at [401, 61] on button "Play" at bounding box center [403, 60] width 26 height 14
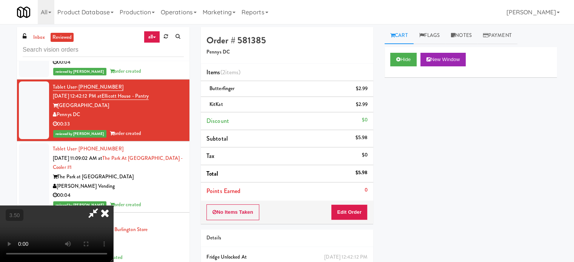
click at [113, 206] on video at bounding box center [56, 234] width 113 height 57
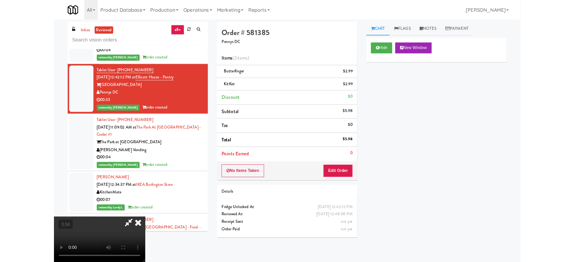
scroll to position [6057, 0]
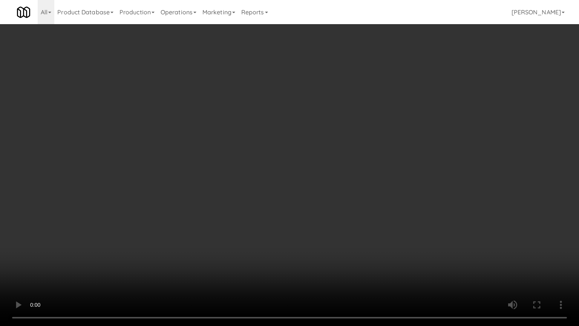
click at [246, 196] on video at bounding box center [289, 163] width 579 height 326
drag, startPoint x: 272, startPoint y: 173, endPoint x: 289, endPoint y: 159, distance: 22.2
click at [272, 173] on video at bounding box center [289, 163] width 579 height 326
click at [294, 152] on video at bounding box center [289, 163] width 579 height 326
click at [288, 151] on video at bounding box center [289, 163] width 579 height 326
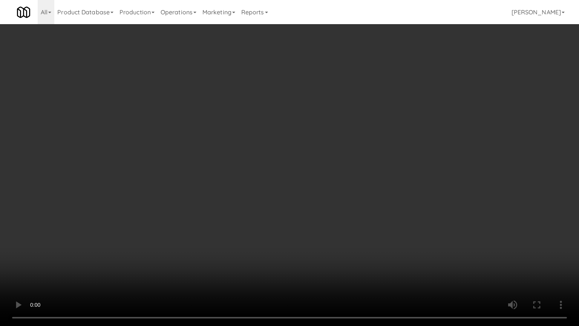
click at [293, 153] on video at bounding box center [289, 163] width 579 height 326
drag, startPoint x: 293, startPoint y: 153, endPoint x: 297, endPoint y: 146, distance: 7.8
click at [293, 153] on video at bounding box center [289, 163] width 579 height 326
click at [288, 158] on video at bounding box center [289, 163] width 579 height 326
click at [293, 148] on video at bounding box center [289, 163] width 579 height 326
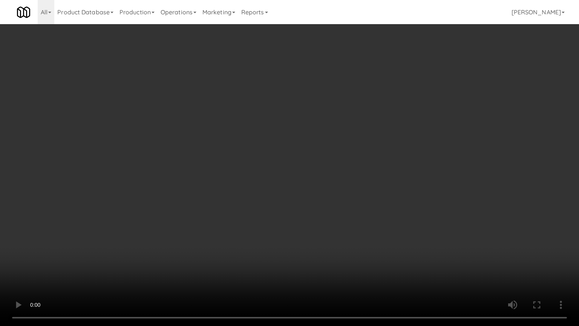
click at [293, 132] on video at bounding box center [289, 163] width 579 height 326
click at [298, 128] on video at bounding box center [289, 163] width 579 height 326
click at [295, 137] on video at bounding box center [289, 163] width 579 height 326
click at [308, 137] on video at bounding box center [289, 163] width 579 height 326
click at [287, 143] on video at bounding box center [289, 163] width 579 height 326
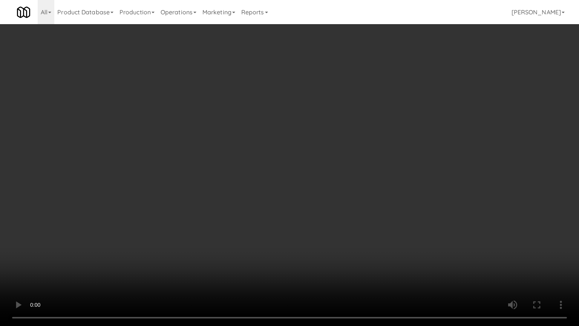
click at [290, 144] on video at bounding box center [289, 163] width 579 height 326
click at [311, 133] on video at bounding box center [289, 163] width 579 height 326
click at [314, 134] on video at bounding box center [289, 163] width 579 height 326
click at [318, 141] on video at bounding box center [289, 163] width 579 height 326
click at [322, 142] on video at bounding box center [289, 163] width 579 height 326
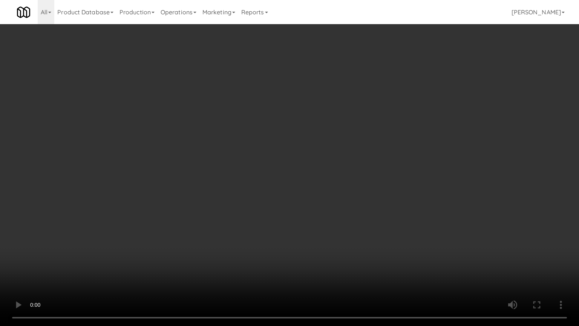
click at [295, 140] on video at bounding box center [289, 163] width 579 height 326
click at [301, 142] on video at bounding box center [289, 163] width 579 height 326
click at [302, 152] on video at bounding box center [289, 163] width 579 height 326
click at [305, 149] on video at bounding box center [289, 163] width 579 height 326
click at [314, 147] on video at bounding box center [289, 163] width 579 height 326
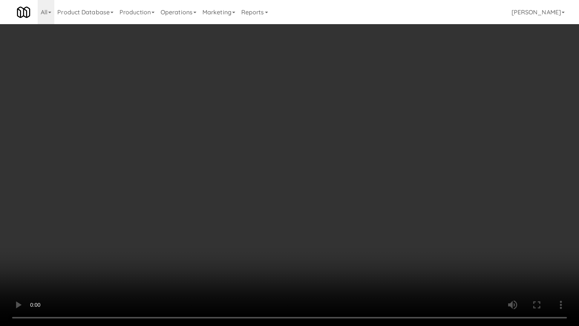
click at [314, 149] on video at bounding box center [289, 163] width 579 height 326
drag, startPoint x: 333, startPoint y: 162, endPoint x: 375, endPoint y: 137, distance: 48.6
click at [334, 162] on video at bounding box center [289, 163] width 579 height 326
click at [326, 147] on video at bounding box center [289, 163] width 579 height 326
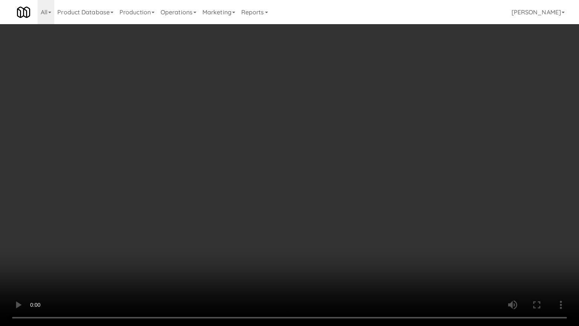
click at [327, 146] on video at bounding box center [289, 163] width 579 height 326
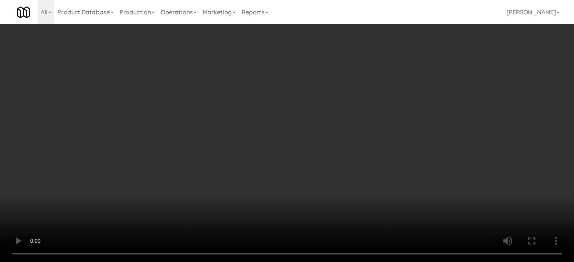
scroll to position [6067, 0]
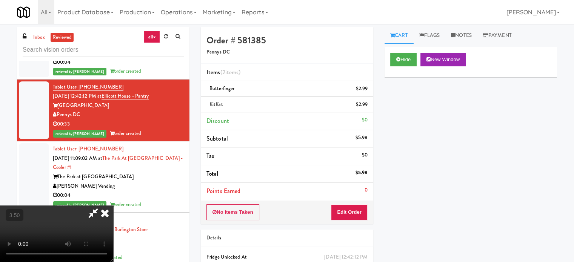
click at [113, 206] on icon at bounding box center [105, 213] width 17 height 15
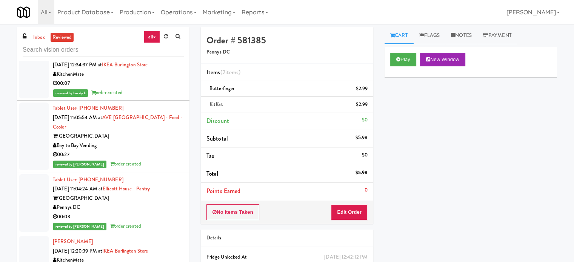
scroll to position [6253, 0]
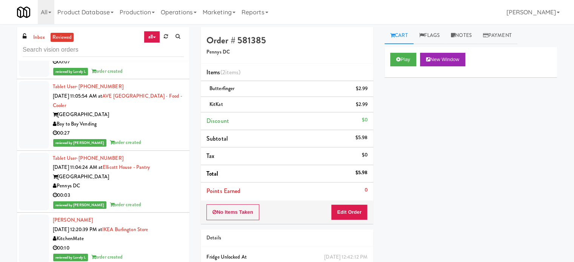
click at [163, 14] on div "00:04" at bounding box center [118, 9] width 131 height 9
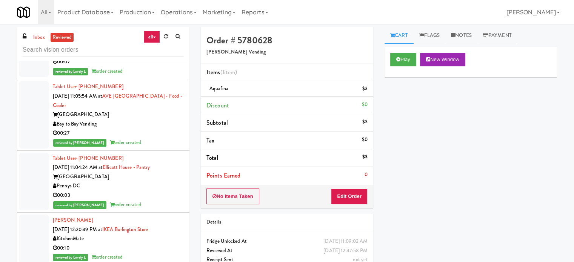
drag, startPoint x: 154, startPoint y: 159, endPoint x: 215, endPoint y: 117, distance: 74.2
click at [154, 76] on div "reviewed by Lovely L order created" at bounding box center [118, 71] width 131 height 9
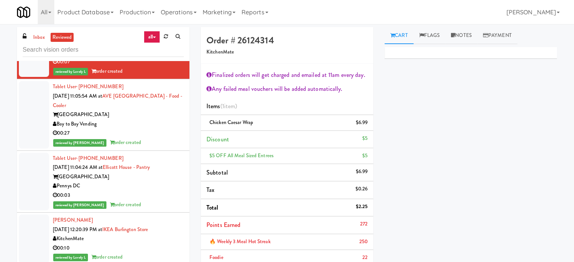
click at [161, 129] on div "Bay to Bay Vending" at bounding box center [118, 124] width 131 height 9
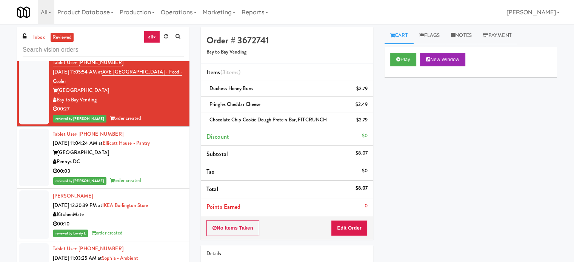
scroll to position [6320, 0]
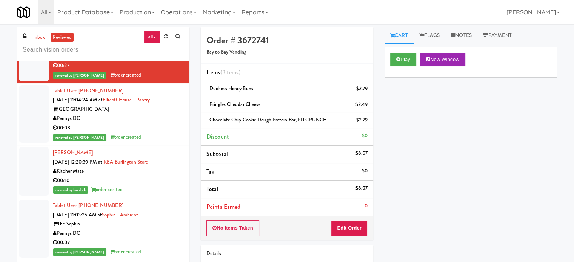
click at [173, 123] on div "Pennys DC" at bounding box center [118, 118] width 131 height 9
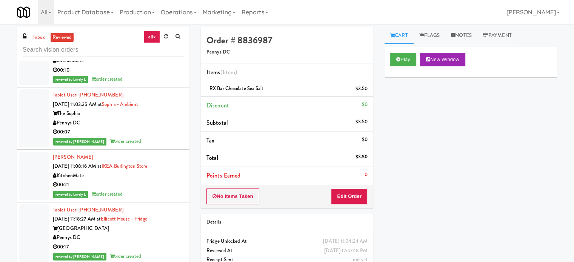
scroll to position [6442, 0]
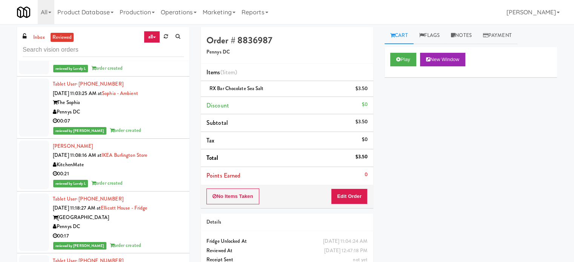
click at [177, 73] on div "reviewed by Lovely L order created" at bounding box center [118, 68] width 131 height 9
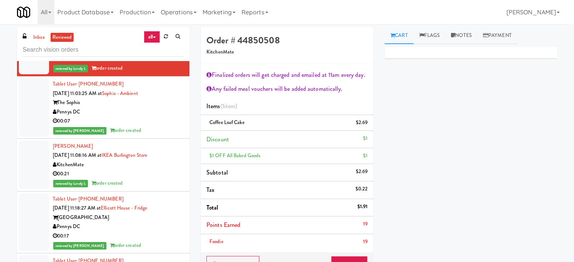
click at [163, 126] on div "00:07" at bounding box center [118, 121] width 131 height 9
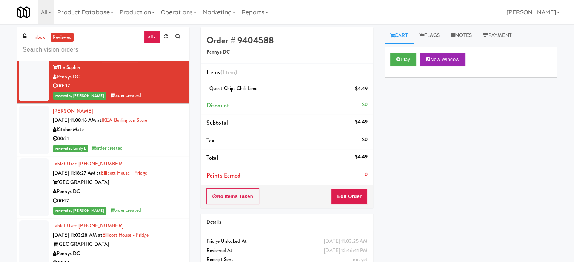
scroll to position [6520, 0]
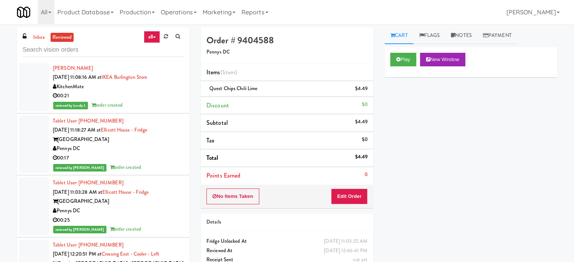
click at [170, 110] on div "reviewed by Lovely L order created" at bounding box center [118, 105] width 131 height 9
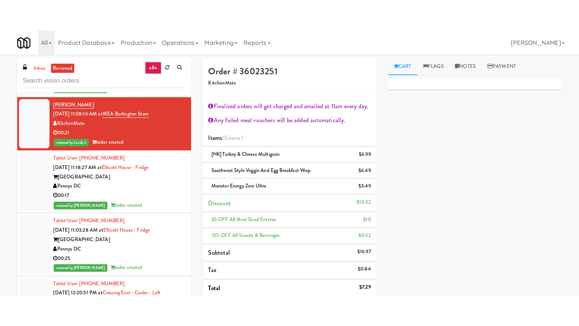
scroll to position [6609, 0]
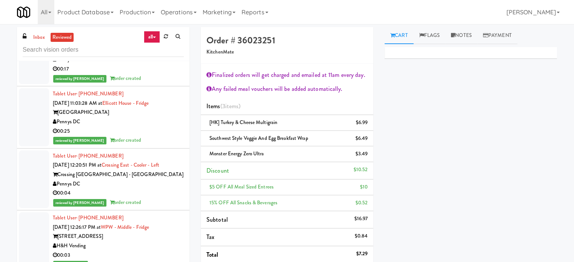
click at [148, 83] on div "reviewed by [PERSON_NAME] A order created" at bounding box center [118, 78] width 131 height 9
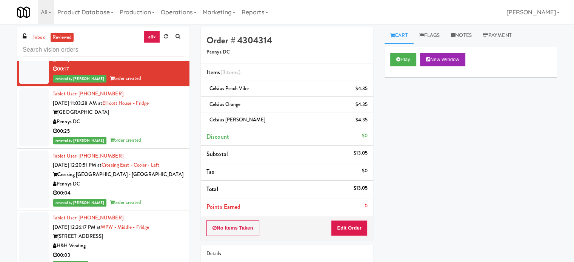
click at [153, 136] on div "00:25" at bounding box center [118, 131] width 131 height 9
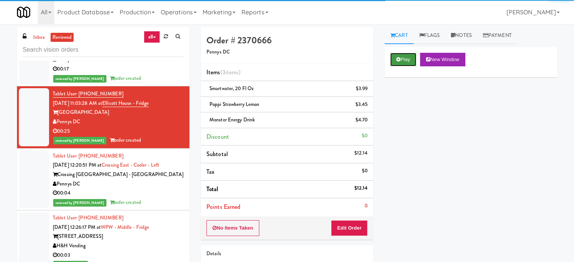
click at [408, 56] on button "Play" at bounding box center [403, 60] width 26 height 14
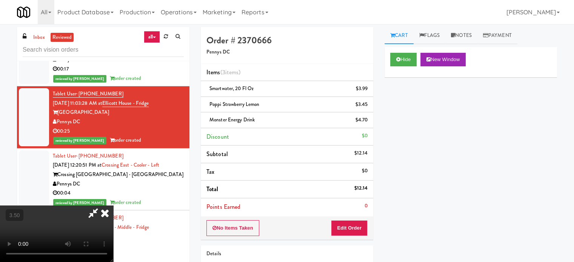
click at [113, 206] on video at bounding box center [56, 234] width 113 height 57
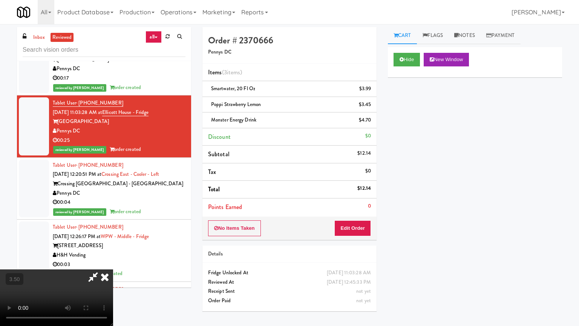
click at [113, 262] on video at bounding box center [56, 297] width 113 height 57
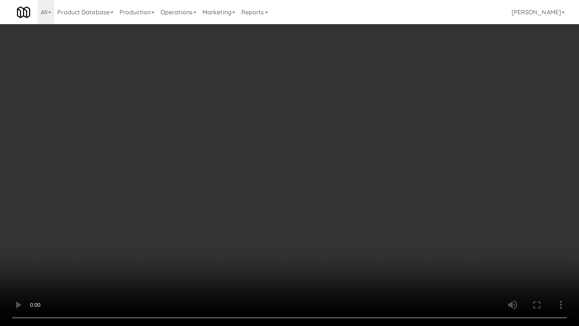
click at [357, 112] on video at bounding box center [289, 163] width 579 height 326
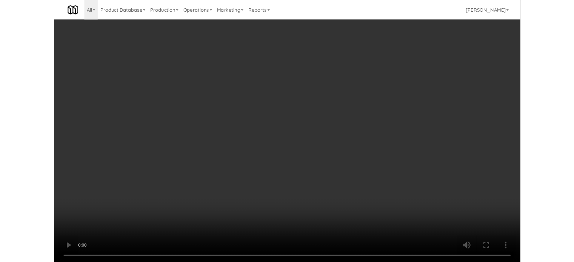
scroll to position [6609, 0]
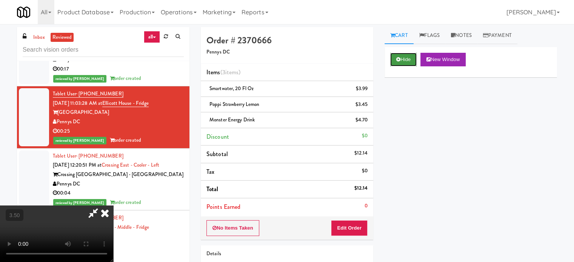
click at [403, 60] on button "Hide" at bounding box center [403, 60] width 26 height 14
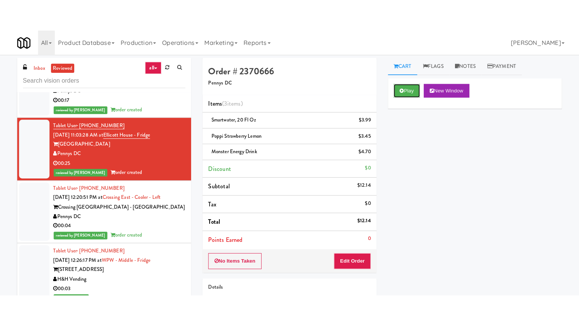
scroll to position [6797, 0]
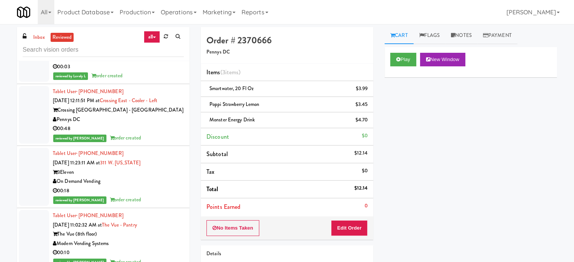
drag, startPoint x: 160, startPoint y: 105, endPoint x: 213, endPoint y: 59, distance: 70.0
click at [161, 19] on div "reviewed by [PERSON_NAME] L order created" at bounding box center [118, 13] width 131 height 9
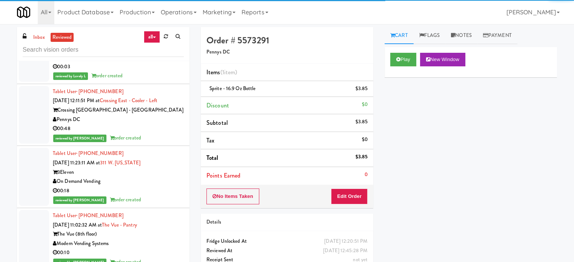
click at [137, 72] on div "00:03" at bounding box center [118, 66] width 131 height 9
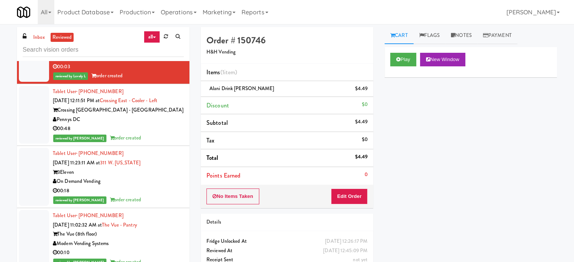
click at [137, 134] on div "00:48" at bounding box center [118, 128] width 131 height 9
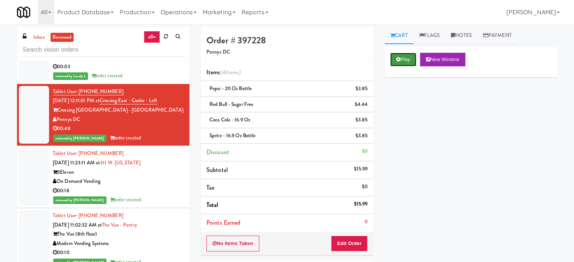
click at [395, 60] on button "Play" at bounding box center [403, 60] width 26 height 14
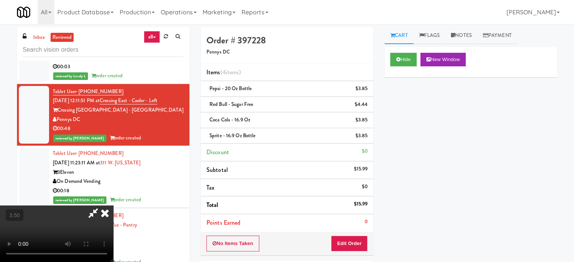
click at [113, 206] on video at bounding box center [56, 234] width 113 height 57
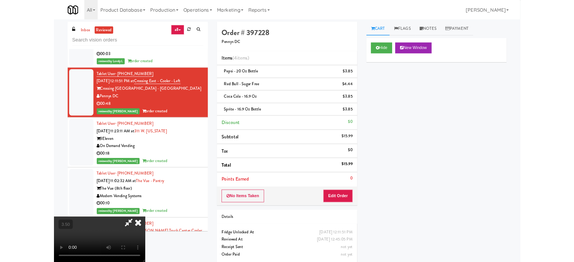
scroll to position [6788, 0]
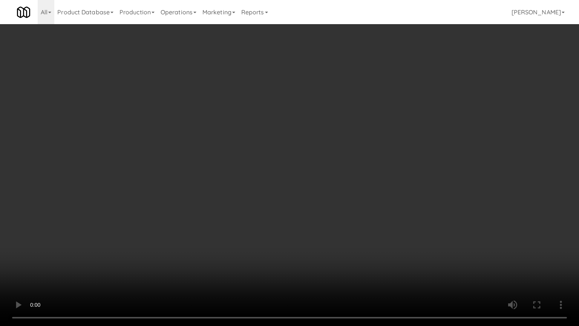
click at [288, 108] on video at bounding box center [289, 163] width 579 height 326
click at [294, 110] on video at bounding box center [289, 163] width 579 height 326
click at [316, 129] on video at bounding box center [289, 163] width 579 height 326
click at [329, 133] on video at bounding box center [289, 163] width 579 height 326
click at [362, 113] on video at bounding box center [289, 163] width 579 height 326
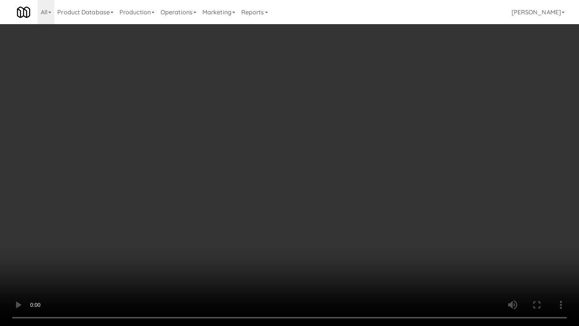
click at [370, 114] on video at bounding box center [289, 163] width 579 height 326
click at [394, 121] on video at bounding box center [289, 163] width 579 height 326
click at [399, 118] on video at bounding box center [289, 163] width 579 height 326
click at [440, 111] on video at bounding box center [289, 163] width 579 height 326
click at [455, 114] on video at bounding box center [289, 163] width 579 height 326
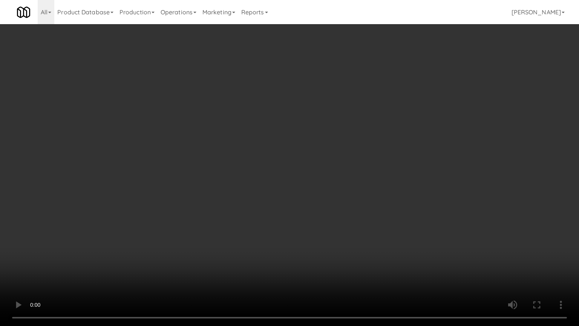
drag, startPoint x: 276, startPoint y: 176, endPoint x: 283, endPoint y: 143, distance: 33.5
click at [277, 175] on video at bounding box center [289, 163] width 579 height 326
click at [282, 142] on video at bounding box center [289, 163] width 579 height 326
click at [313, 144] on video at bounding box center [289, 163] width 579 height 326
click at [321, 143] on video at bounding box center [289, 163] width 579 height 326
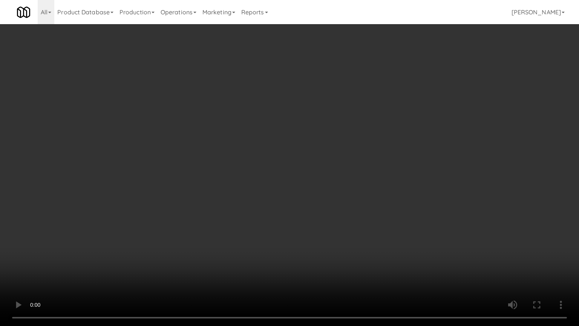
click at [310, 147] on video at bounding box center [289, 163] width 579 height 326
click at [312, 146] on video at bounding box center [289, 163] width 579 height 326
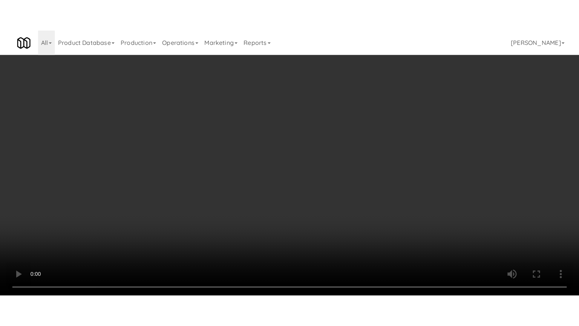
scroll to position [6797, 0]
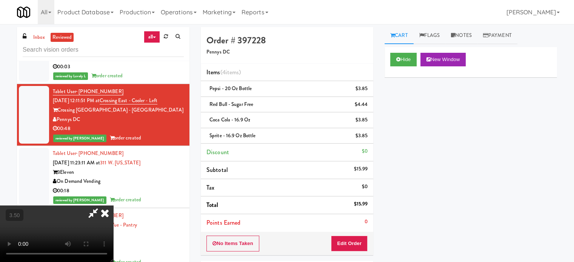
drag, startPoint x: 261, startPoint y: 140, endPoint x: 266, endPoint y: 136, distance: 6.4
click at [113, 206] on video at bounding box center [56, 234] width 113 height 57
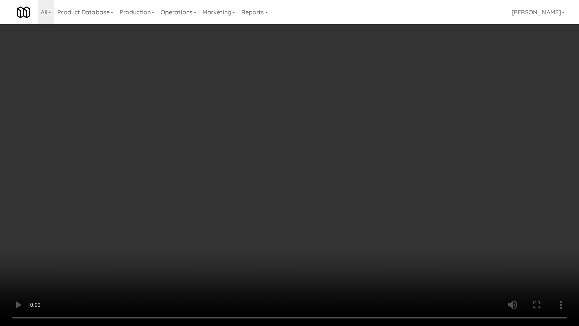
click at [310, 166] on video at bounding box center [289, 163] width 579 height 326
click at [326, 158] on video at bounding box center [289, 163] width 579 height 326
drag, startPoint x: 320, startPoint y: 134, endPoint x: 323, endPoint y: 140, distance: 6.1
click at [320, 134] on video at bounding box center [289, 163] width 579 height 326
click at [323, 140] on video at bounding box center [289, 163] width 579 height 326
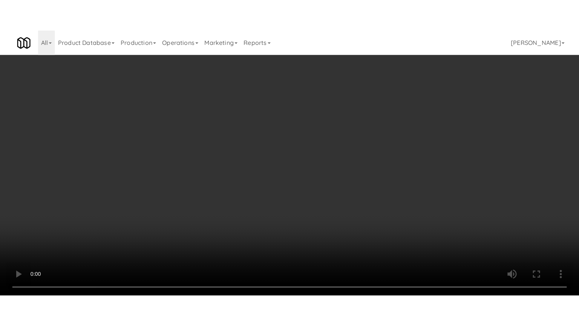
scroll to position [6797, 0]
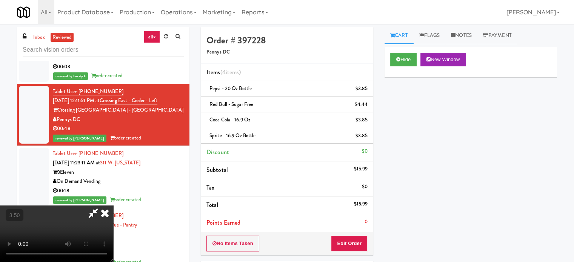
click at [113, 206] on video at bounding box center [56, 234] width 113 height 57
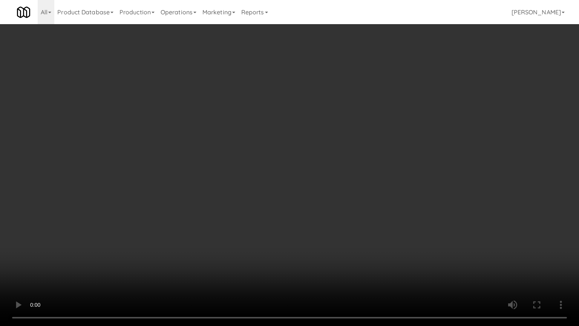
drag, startPoint x: 286, startPoint y: 161, endPoint x: 368, endPoint y: 138, distance: 85.4
click at [287, 160] on video at bounding box center [289, 163] width 579 height 326
click at [312, 149] on video at bounding box center [289, 163] width 579 height 326
click at [314, 145] on video at bounding box center [289, 163] width 579 height 326
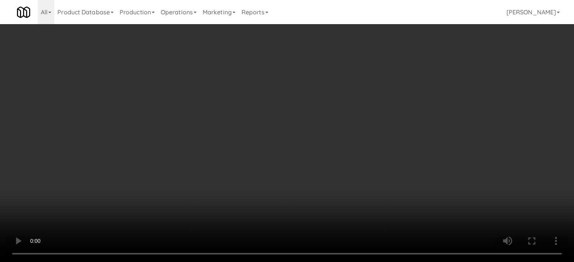
scroll to position [6797, 0]
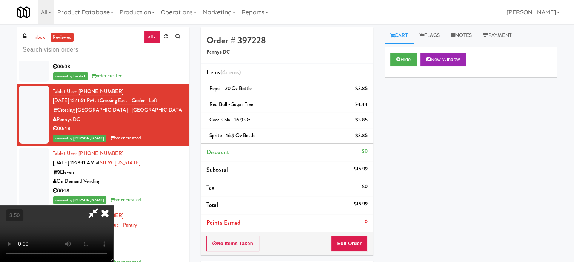
click at [113, 206] on icon at bounding box center [105, 213] width 17 height 15
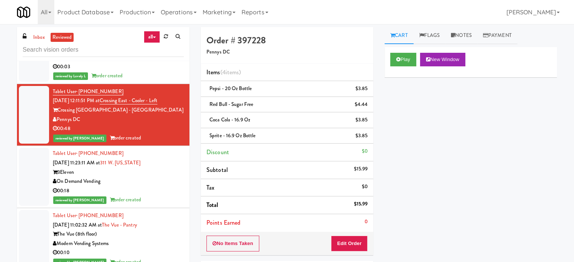
scroll to position [6986, 0]
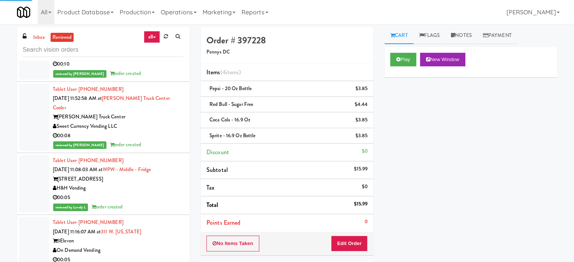
drag, startPoint x: 160, startPoint y: 104, endPoint x: 187, endPoint y: 87, distance: 31.7
click at [161, 16] on div "reviewed by [PERSON_NAME] order created" at bounding box center [118, 11] width 131 height 9
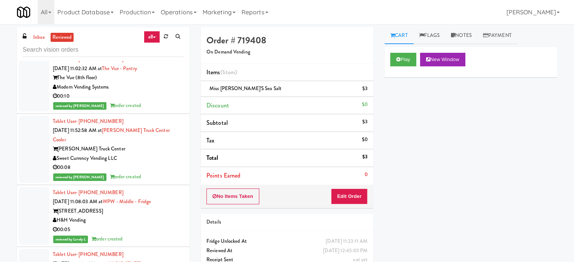
drag, startPoint x: 147, startPoint y: 157, endPoint x: 178, endPoint y: 140, distance: 34.8
click at [149, 83] on div "The Vue (8th floor)" at bounding box center [118, 77] width 131 height 9
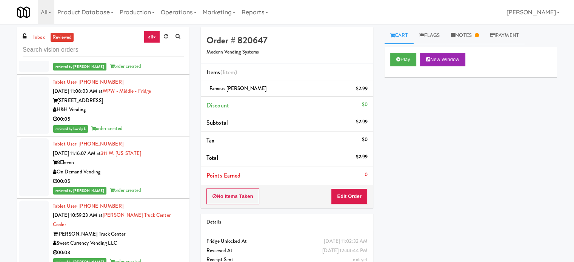
scroll to position [7026, 0]
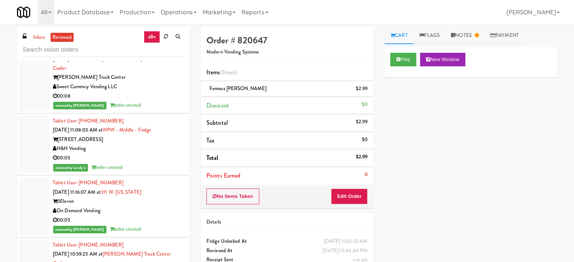
click at [161, 101] on div "00:08" at bounding box center [118, 96] width 131 height 9
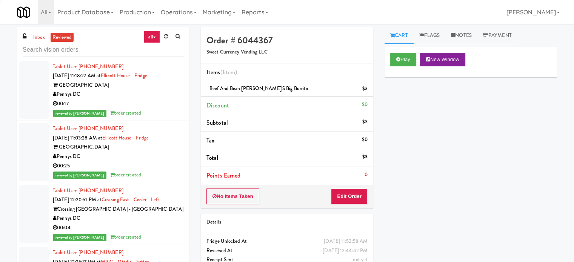
scroll to position [8452, 0]
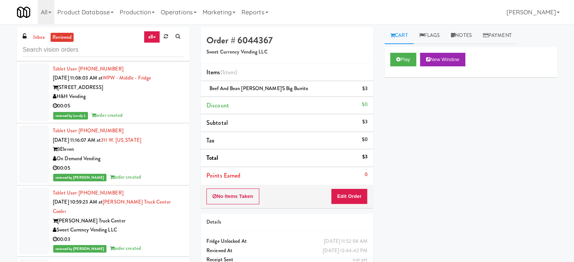
click at [134, 120] on div "reviewed by Lovely L order created" at bounding box center [118, 115] width 131 height 9
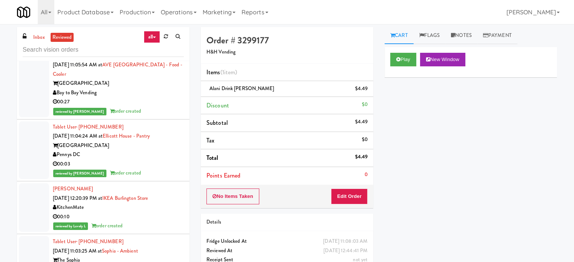
scroll to position [7150, 0]
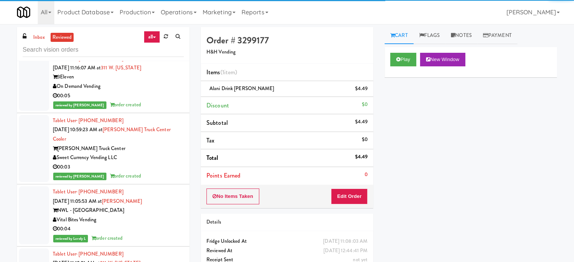
click at [113, 101] on div "00:05" at bounding box center [118, 95] width 131 height 9
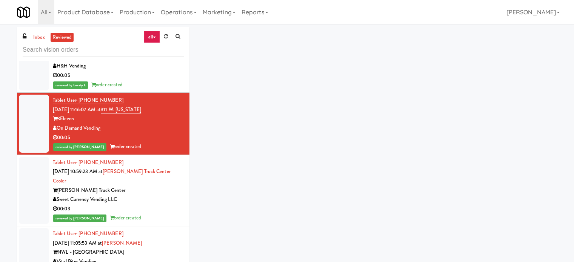
scroll to position [8576, 0]
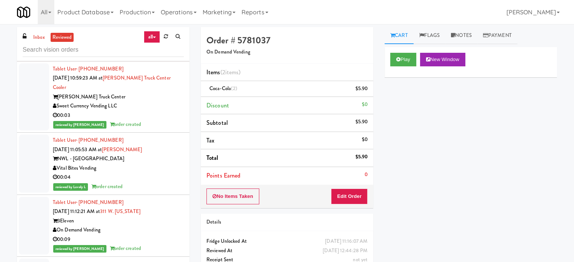
drag, startPoint x: 175, startPoint y: 173, endPoint x: 241, endPoint y: 129, distance: 79.7
click at [175, 120] on div "00:03" at bounding box center [118, 115] width 131 height 9
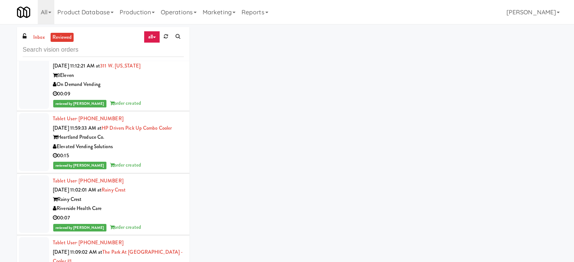
scroll to position [7274, 0]
